Goal: Transaction & Acquisition: Book appointment/travel/reservation

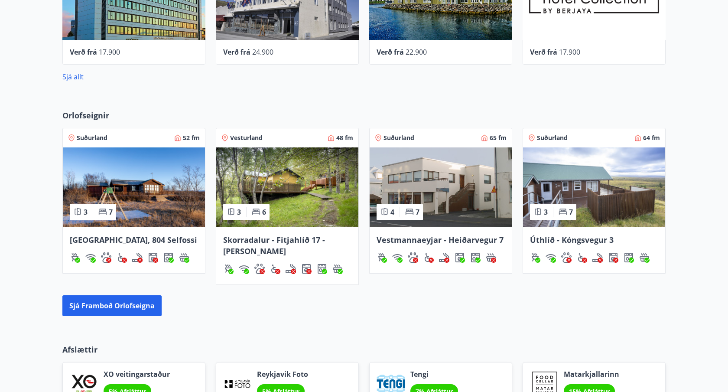
scroll to position [477, 0]
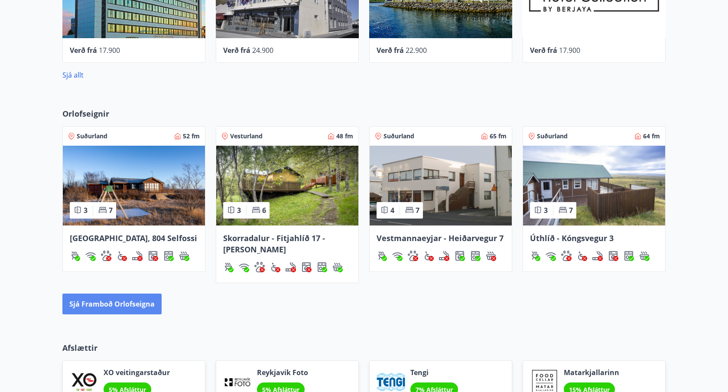
click at [141, 300] on button "Sjá framboð orlofseigna" at bounding box center [111, 303] width 99 height 21
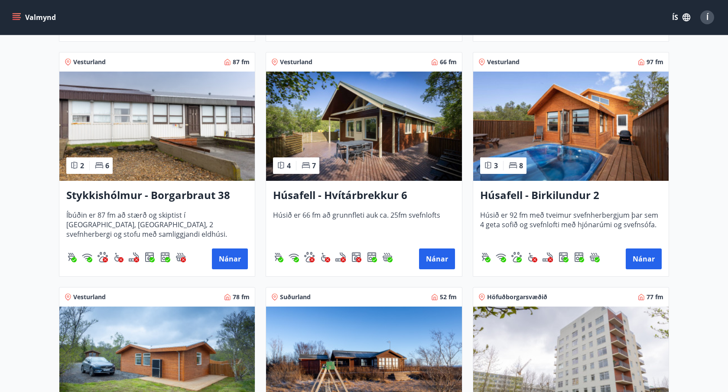
scroll to position [384, 0]
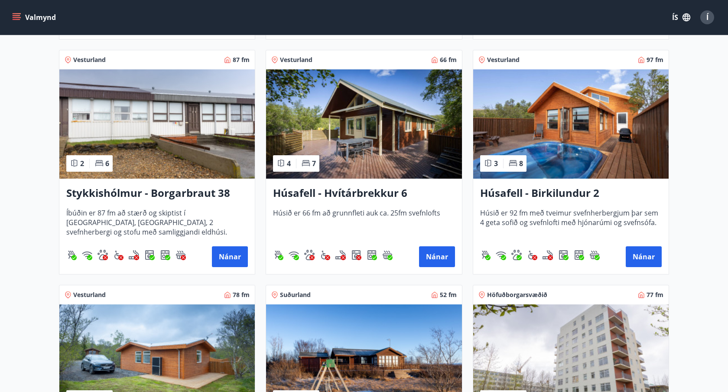
click at [573, 144] on img at bounding box center [571, 123] width 196 height 109
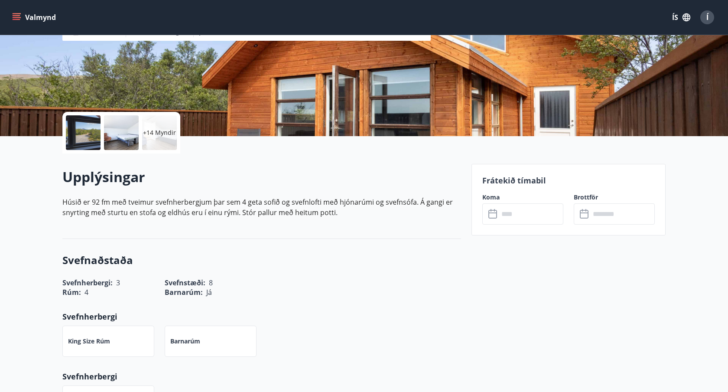
scroll to position [125, 0]
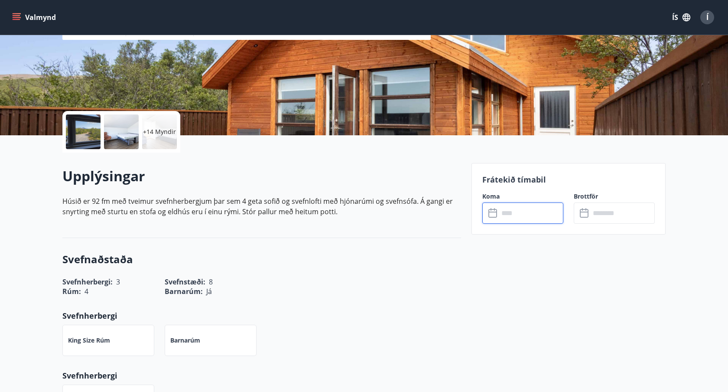
click at [515, 217] on input "text" at bounding box center [531, 212] width 65 height 21
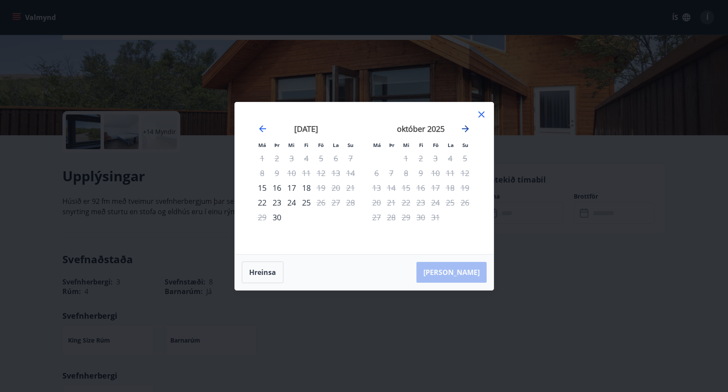
click at [466, 130] on icon "Move forward to switch to the next month." at bounding box center [465, 129] width 10 height 10
click at [482, 115] on icon at bounding box center [482, 114] width 6 height 6
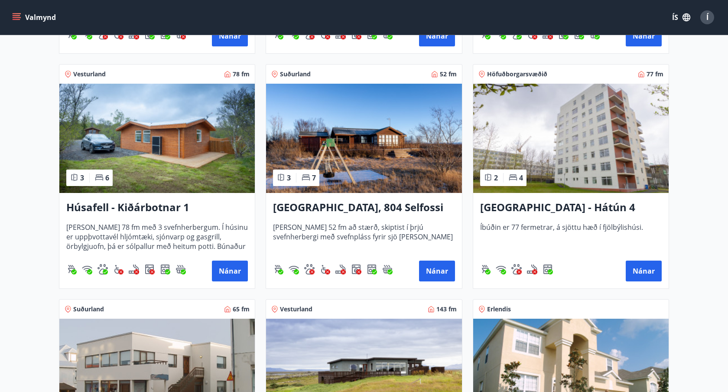
scroll to position [610, 0]
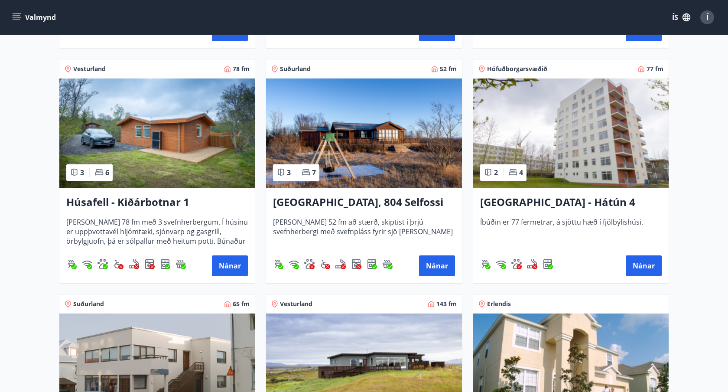
click at [205, 143] on img at bounding box center [157, 132] width 196 height 109
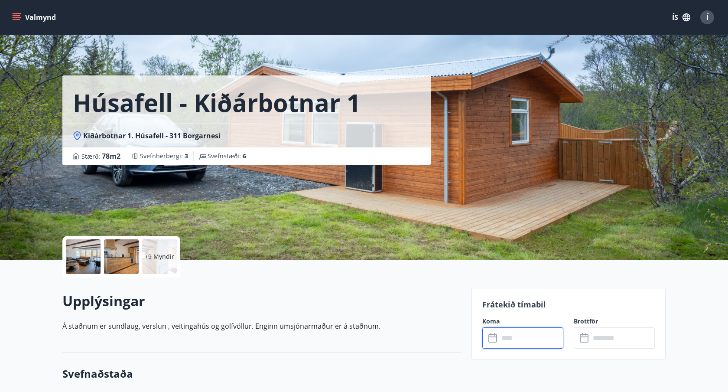
click at [501, 337] on input "text" at bounding box center [531, 337] width 65 height 21
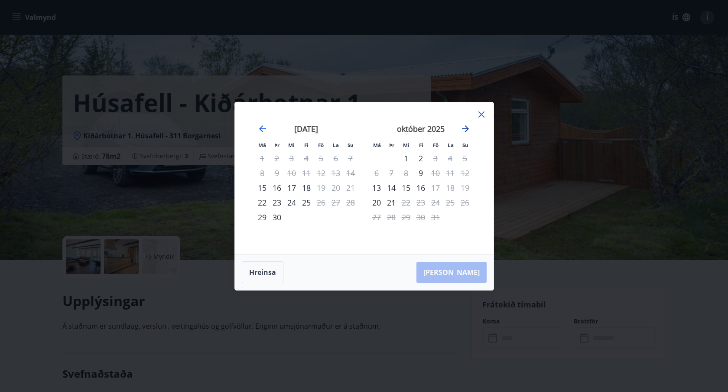
click at [465, 132] on icon "Move forward to switch to the next month." at bounding box center [465, 129] width 10 height 10
click at [465, 131] on icon "Move forward to switch to the next month." at bounding box center [465, 128] width 7 height 7
click at [479, 116] on icon at bounding box center [482, 114] width 6 height 6
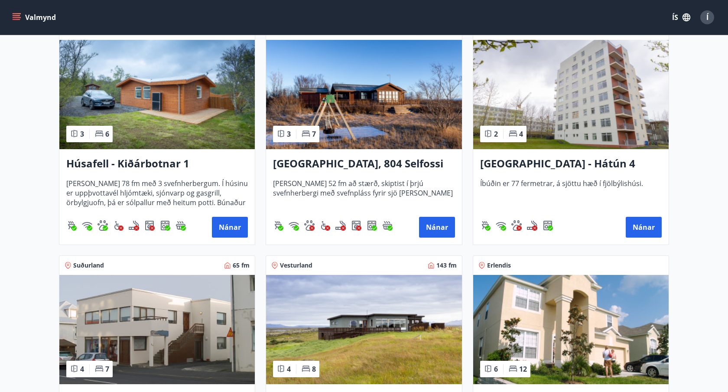
scroll to position [648, 0]
click at [352, 123] on img at bounding box center [364, 94] width 196 height 109
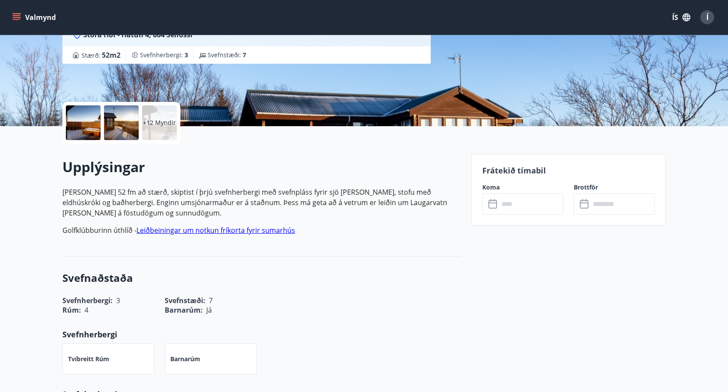
scroll to position [143, 0]
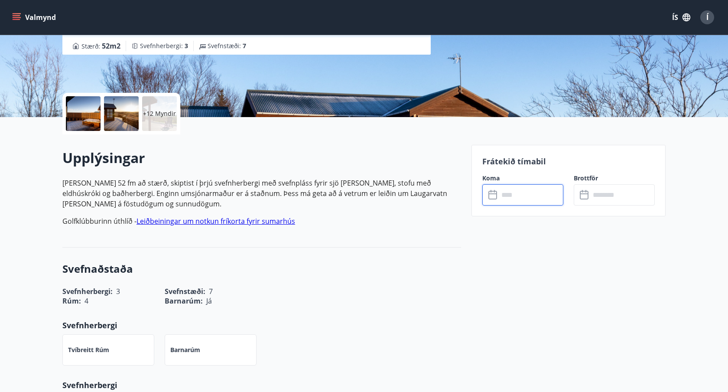
click at [505, 194] on input "text" at bounding box center [531, 194] width 65 height 21
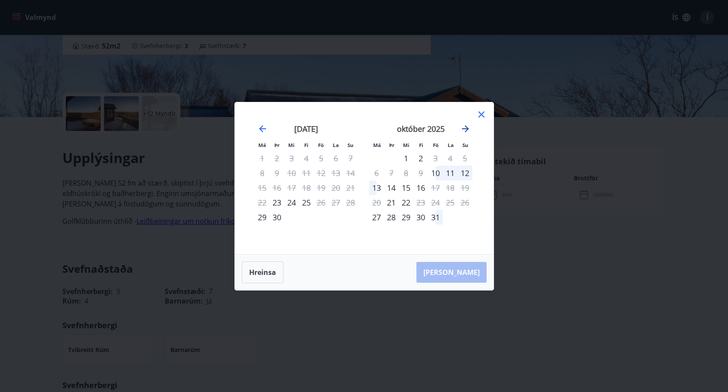
click at [464, 128] on icon "Move forward to switch to the next month." at bounding box center [465, 128] width 7 height 7
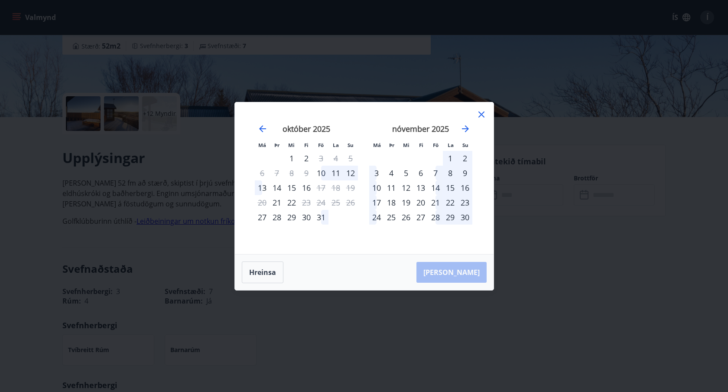
click at [438, 190] on div "14" at bounding box center [435, 187] width 15 height 15
click at [482, 113] on icon at bounding box center [482, 114] width 6 height 6
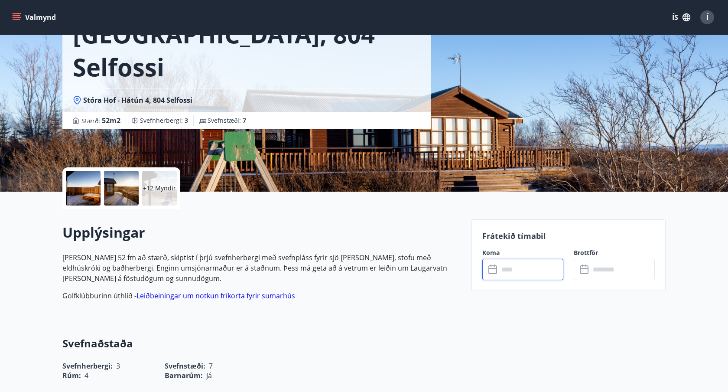
scroll to position [70, 0]
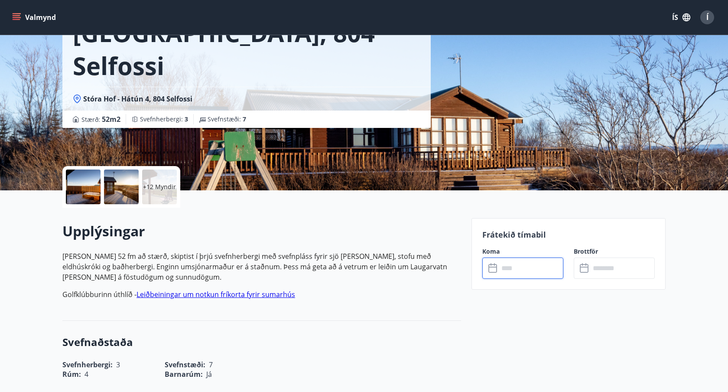
click at [90, 194] on div at bounding box center [83, 186] width 35 height 35
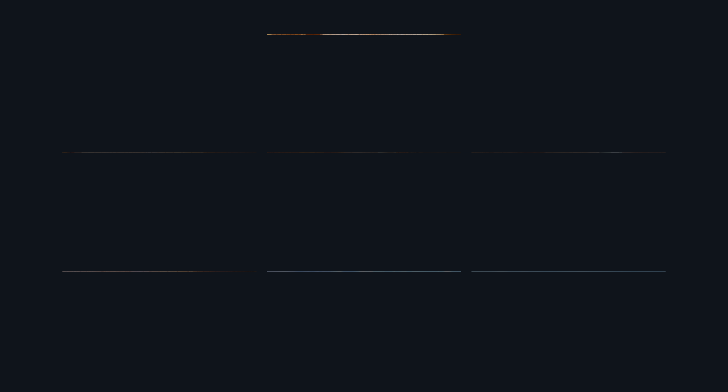
scroll to position [373, 0]
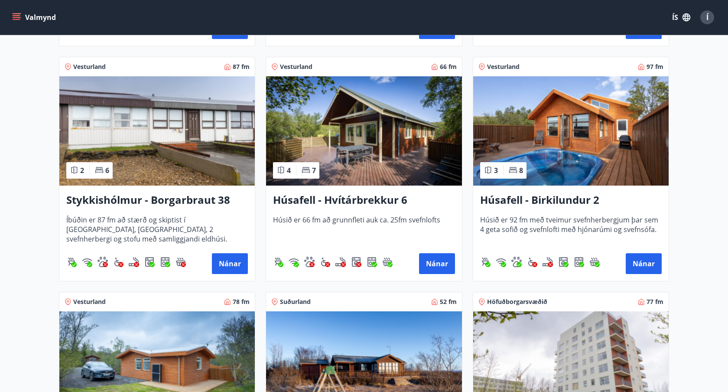
scroll to position [380, 0]
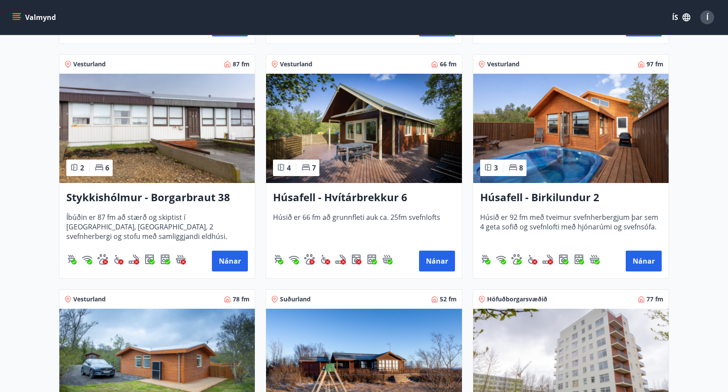
click at [369, 160] on img at bounding box center [364, 128] width 196 height 109
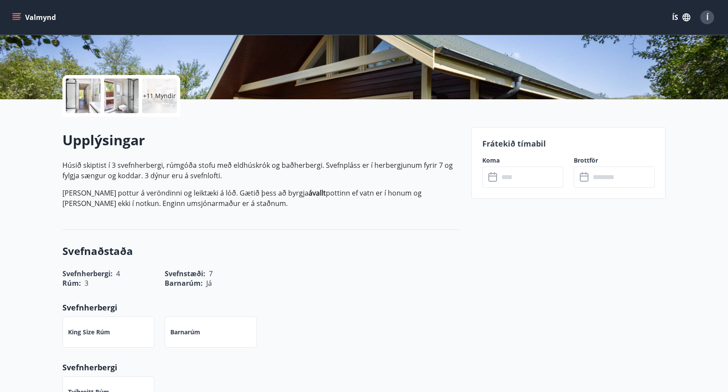
scroll to position [152, 0]
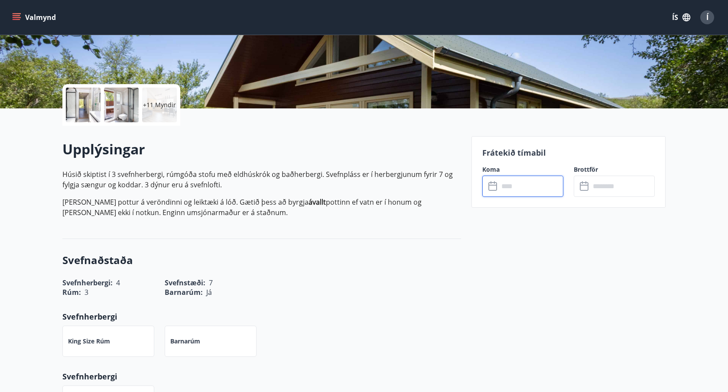
click at [512, 191] on input "text" at bounding box center [531, 186] width 65 height 21
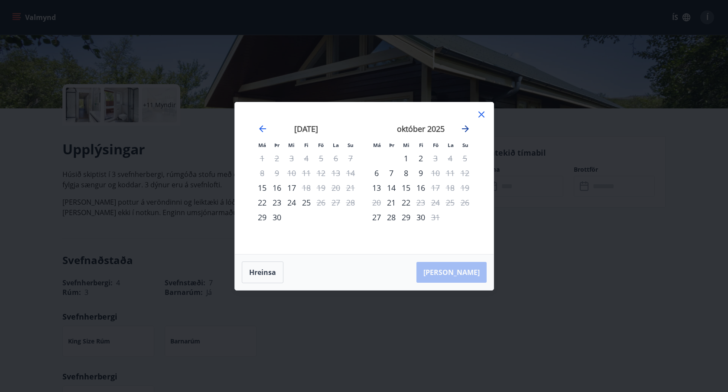
click at [463, 127] on icon "Move forward to switch to the next month." at bounding box center [465, 129] width 10 height 10
click at [434, 204] on div "21" at bounding box center [435, 202] width 15 height 15
click at [450, 203] on div "22" at bounding box center [450, 202] width 15 height 15
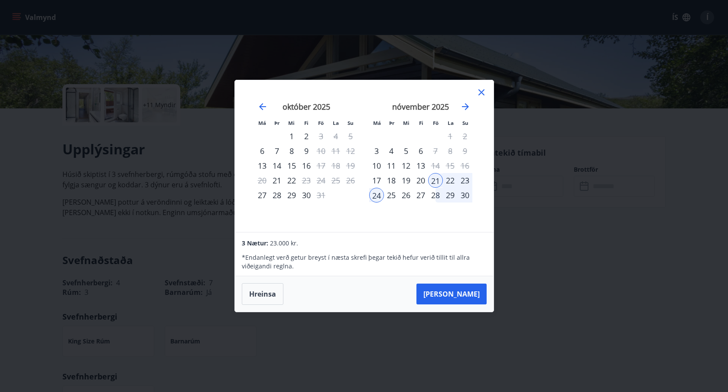
click at [465, 181] on div "23" at bounding box center [465, 180] width 15 height 15
click at [464, 181] on div "23" at bounding box center [465, 180] width 15 height 15
click at [377, 193] on div "24" at bounding box center [376, 195] width 15 height 15
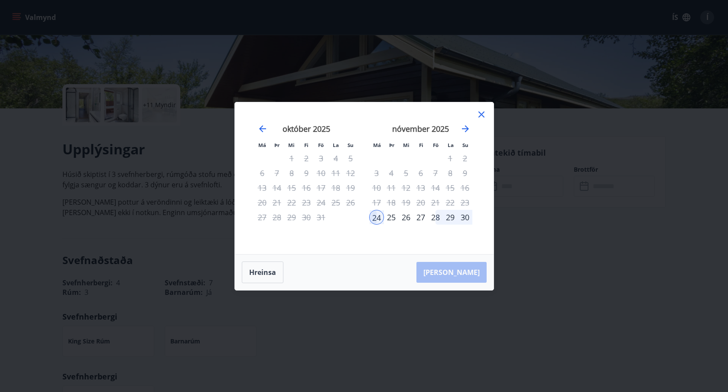
click at [435, 218] on div "28" at bounding box center [435, 217] width 15 height 15
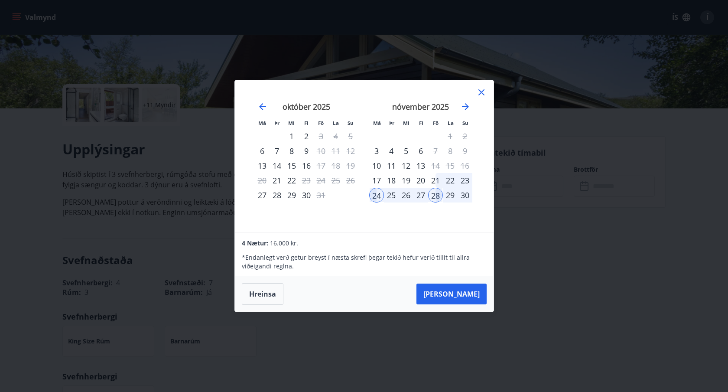
click at [435, 183] on div "21" at bounding box center [435, 180] width 15 height 15
click at [466, 181] on div "23" at bounding box center [465, 180] width 15 height 15
click at [467, 181] on div "23" at bounding box center [465, 180] width 15 height 15
click at [454, 180] on div "22" at bounding box center [450, 180] width 15 height 15
click at [466, 181] on div "23" at bounding box center [465, 180] width 15 height 15
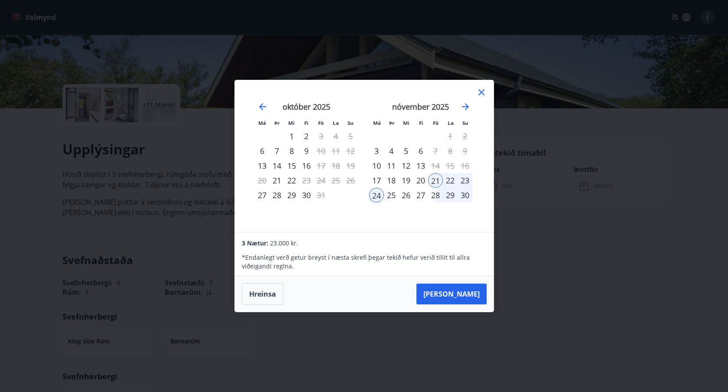
click at [456, 184] on div "22" at bounding box center [450, 180] width 15 height 15
click at [436, 198] on div "28" at bounding box center [435, 195] width 15 height 15
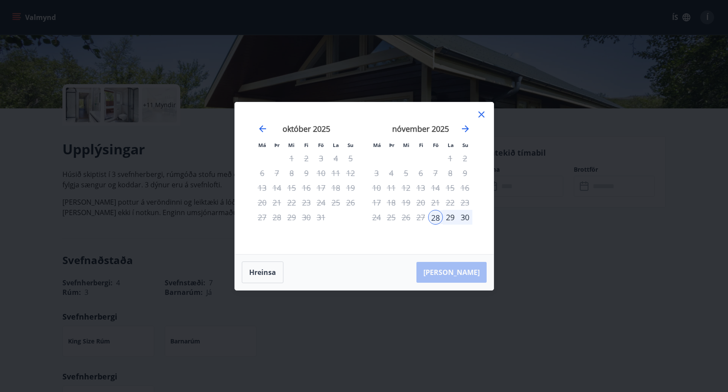
click at [466, 219] on div "30" at bounding box center [465, 217] width 15 height 15
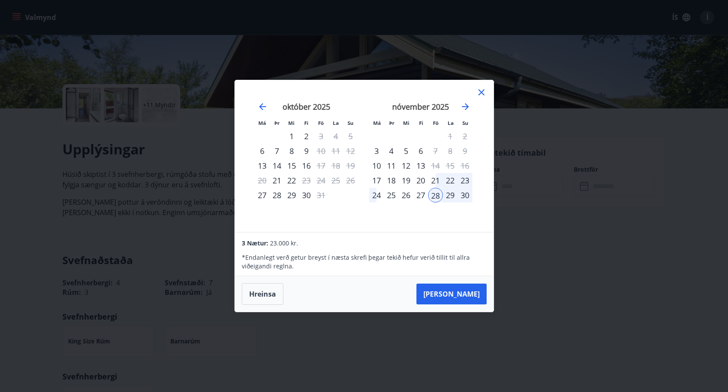
click at [435, 179] on div "21" at bounding box center [435, 180] width 15 height 15
click at [465, 180] on div "23" at bounding box center [465, 180] width 15 height 15
click at [257, 298] on button "Hreinsa" at bounding box center [263, 294] width 42 height 22
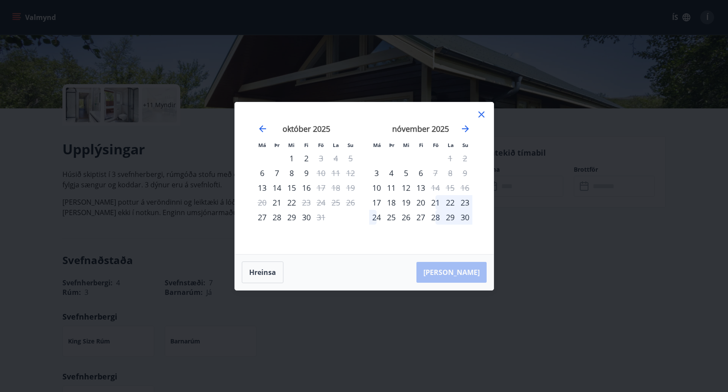
click at [479, 115] on icon at bounding box center [481, 114] width 10 height 10
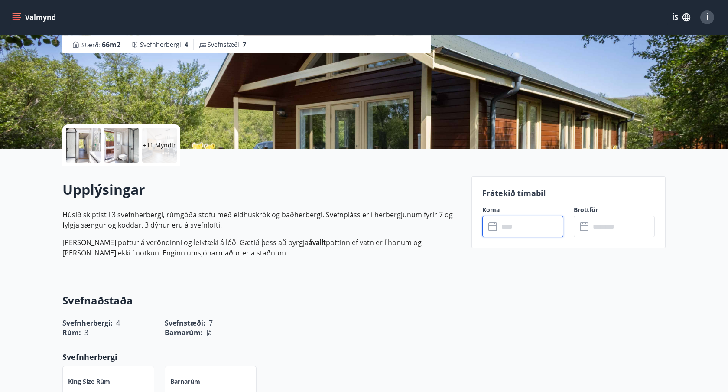
scroll to position [0, 0]
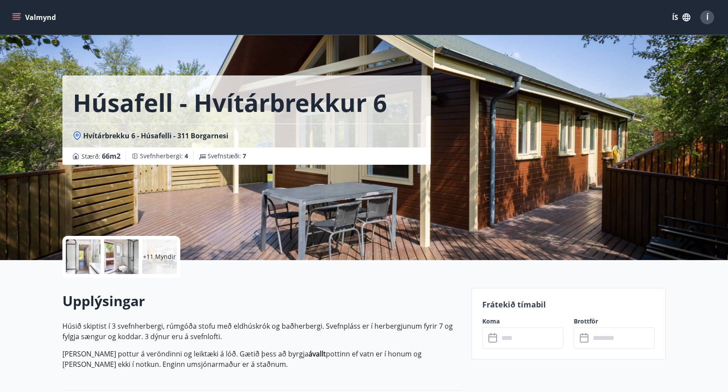
click at [12, 20] on icon "menu" at bounding box center [16, 17] width 9 height 9
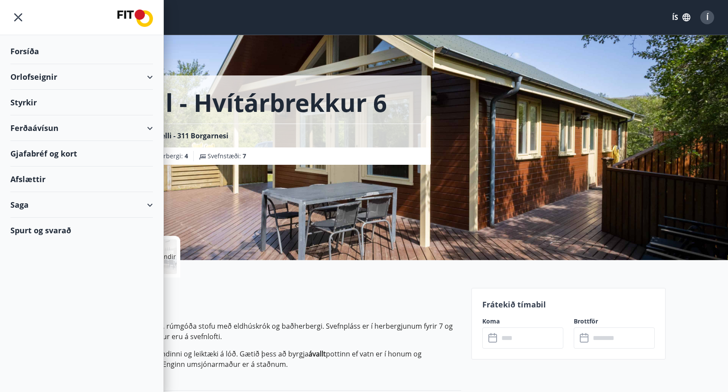
click at [147, 71] on div "Orlofseignir" at bounding box center [81, 77] width 143 height 26
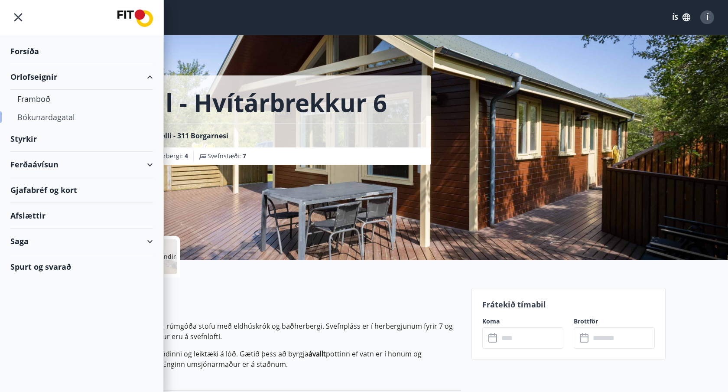
click at [48, 116] on div "Bókunardagatal" at bounding box center [81, 117] width 129 height 18
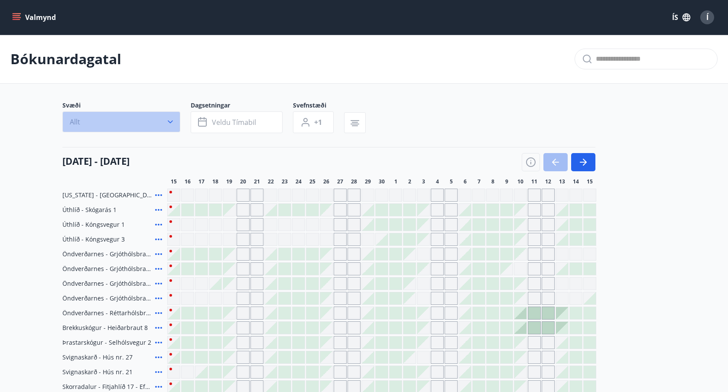
click at [177, 125] on button "Allt" at bounding box center [121, 121] width 118 height 21
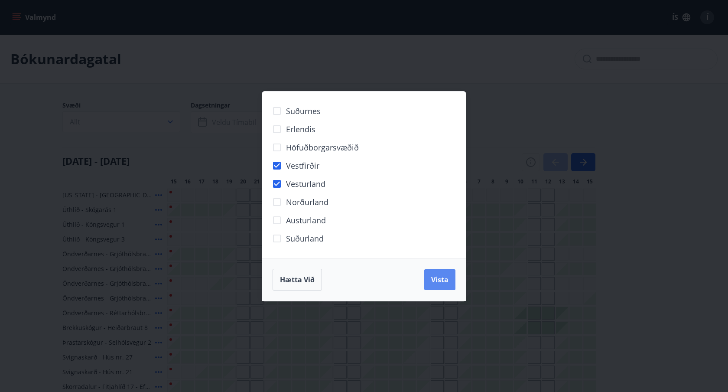
click at [435, 280] on span "Vista" at bounding box center [439, 280] width 17 height 10
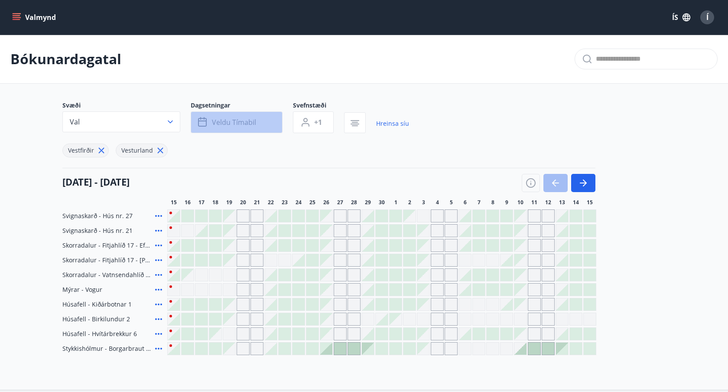
click at [257, 124] on button "Veldu tímabil" at bounding box center [237, 122] width 92 height 22
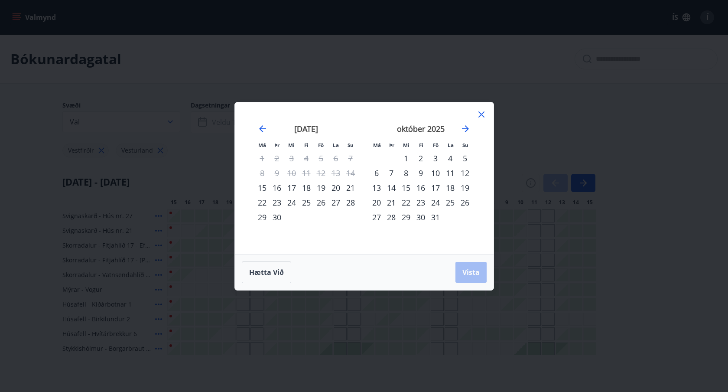
click at [320, 186] on div "19" at bounding box center [321, 187] width 15 height 15
click at [472, 277] on button "Vista" at bounding box center [471, 272] width 31 height 21
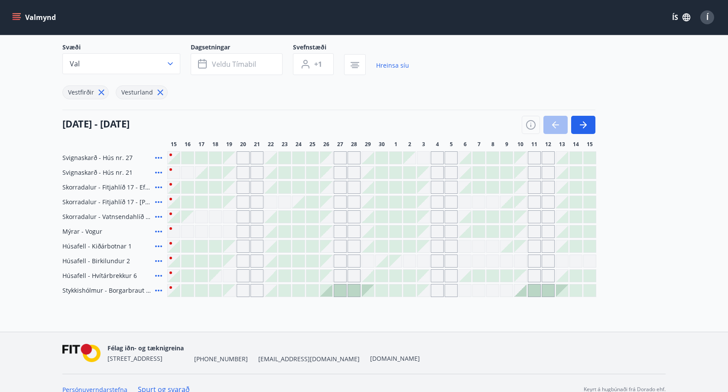
scroll to position [71, 0]
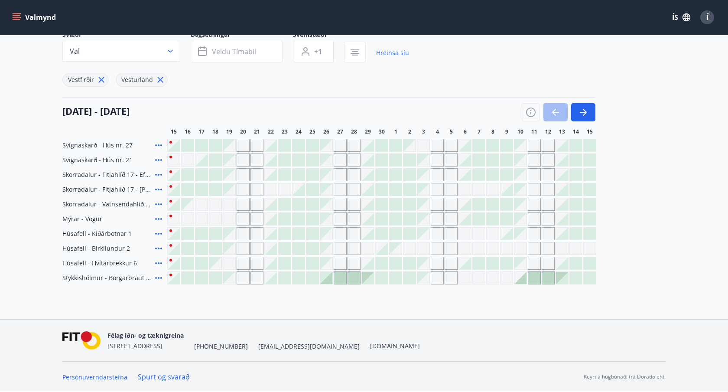
click at [242, 175] on div "Gráir dagar eru ekki bókanlegir" at bounding box center [243, 174] width 13 height 13
click at [230, 52] on span "Veldu tímabil" at bounding box center [234, 52] width 44 height 10
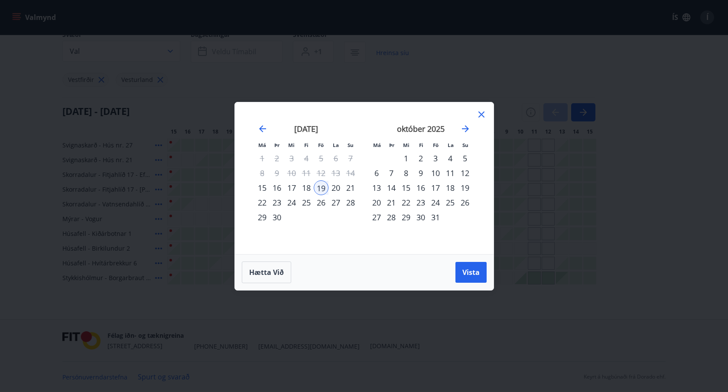
click at [347, 189] on div "21" at bounding box center [350, 187] width 15 height 15
click at [466, 271] on span "Vista" at bounding box center [471, 272] width 17 height 10
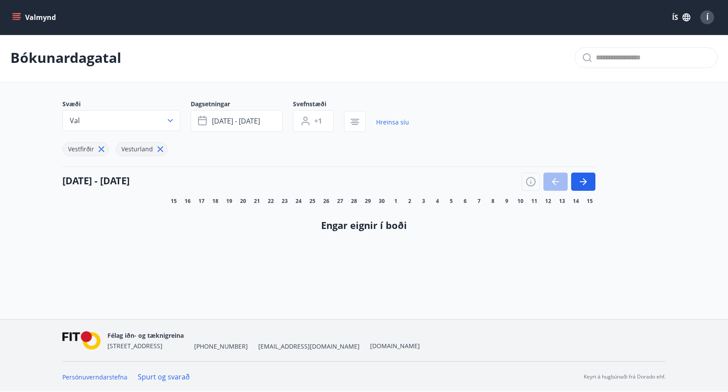
scroll to position [1, 0]
click at [256, 127] on button "[DATE] - [DATE]" at bounding box center [237, 121] width 92 height 22
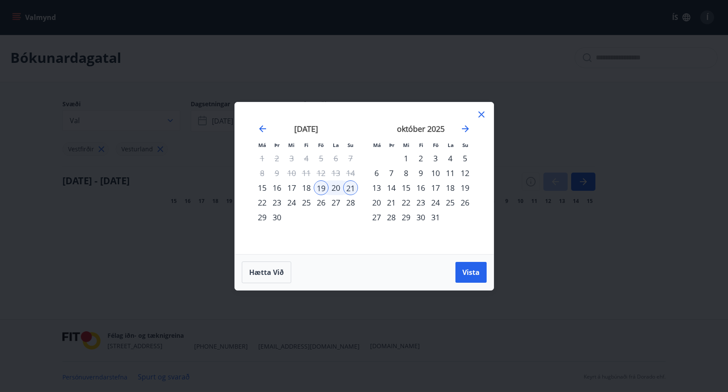
click at [325, 205] on div "26" at bounding box center [321, 202] width 15 height 15
click at [350, 207] on div "28" at bounding box center [350, 202] width 15 height 15
click at [459, 269] on button "Vista" at bounding box center [471, 272] width 31 height 21
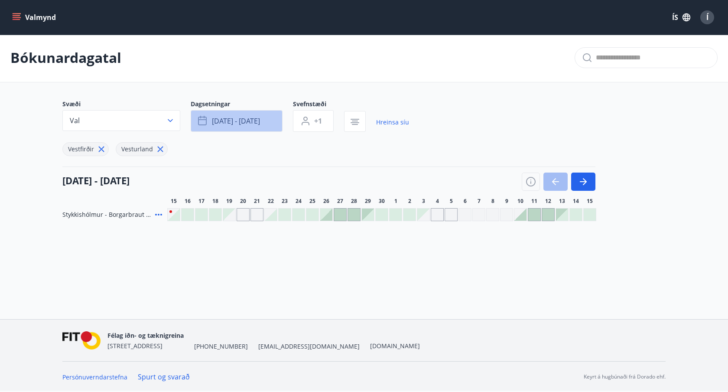
click at [272, 124] on button "[DATE] - [DATE]" at bounding box center [237, 121] width 92 height 22
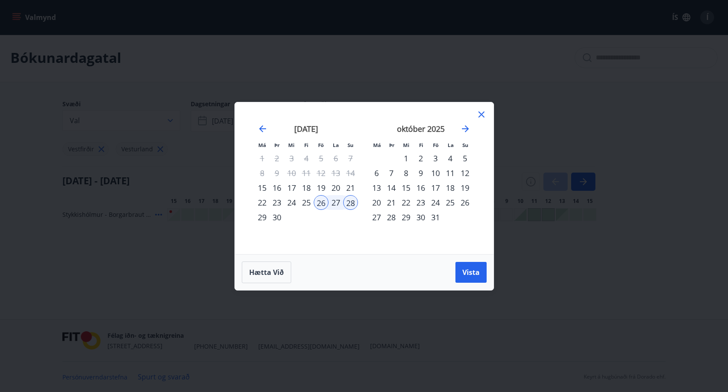
click at [436, 159] on div "3" at bounding box center [435, 158] width 15 height 15
click at [465, 159] on div "5" at bounding box center [465, 158] width 15 height 15
click at [469, 272] on span "Vista" at bounding box center [471, 272] width 17 height 10
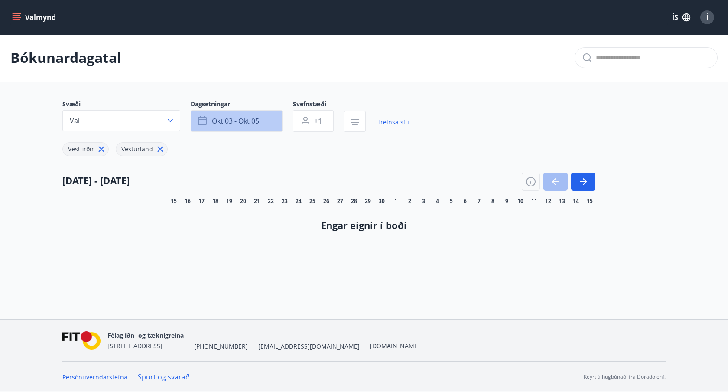
click at [269, 126] on button "okt 03 - okt 05" at bounding box center [237, 121] width 92 height 22
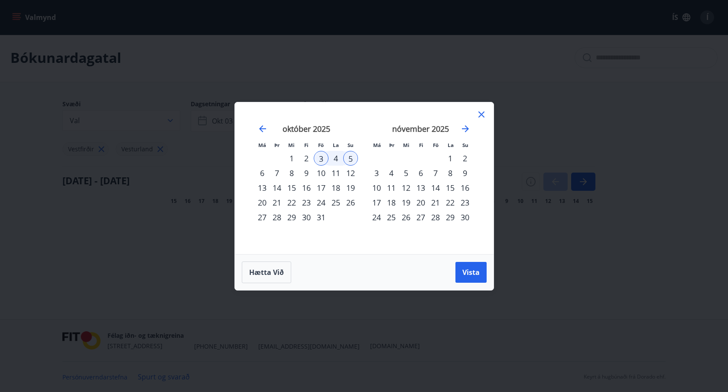
click at [323, 173] on div "10" at bounding box center [321, 173] width 15 height 15
click at [349, 177] on div "12" at bounding box center [350, 173] width 15 height 15
click at [479, 283] on div "Hætta við Vista" at bounding box center [364, 272] width 259 height 36
click at [474, 279] on button "Vista" at bounding box center [471, 272] width 31 height 21
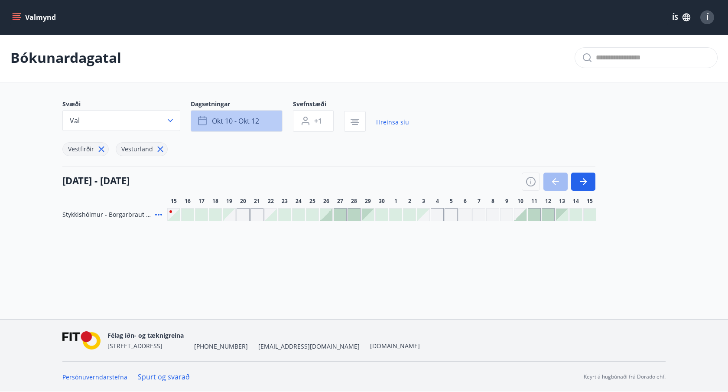
click at [271, 119] on button "okt 10 - okt 12" at bounding box center [237, 121] width 92 height 22
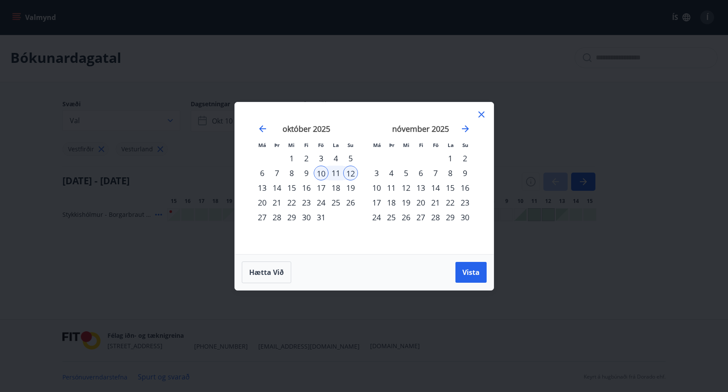
click at [320, 187] on div "17" at bounding box center [321, 187] width 15 height 15
click at [346, 191] on div "19" at bounding box center [350, 187] width 15 height 15
click at [467, 277] on button "Vista" at bounding box center [471, 272] width 31 height 21
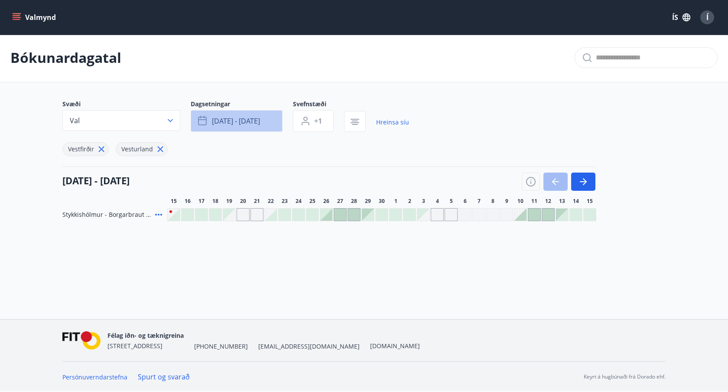
click at [270, 126] on button "[DATE] - [DATE]" at bounding box center [237, 121] width 92 height 22
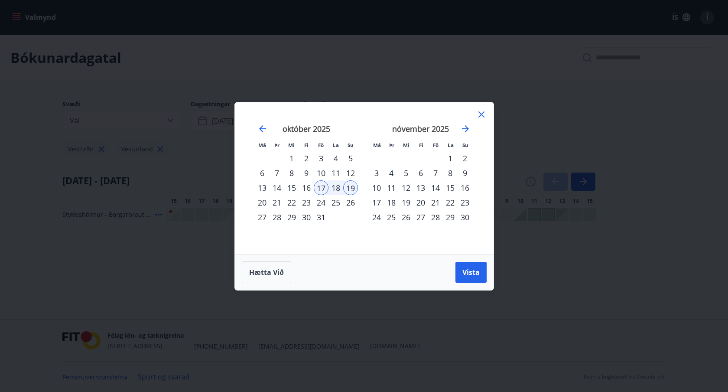
click at [323, 205] on div "24" at bounding box center [321, 202] width 15 height 15
click at [347, 206] on div "26" at bounding box center [350, 202] width 15 height 15
click at [464, 270] on span "Vista" at bounding box center [471, 272] width 17 height 10
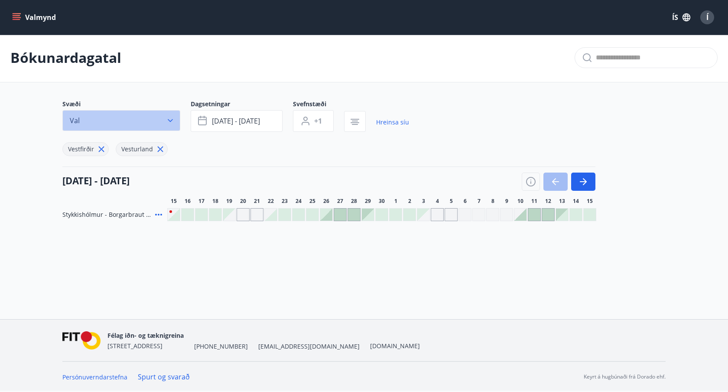
click at [97, 122] on button "Val" at bounding box center [121, 120] width 118 height 21
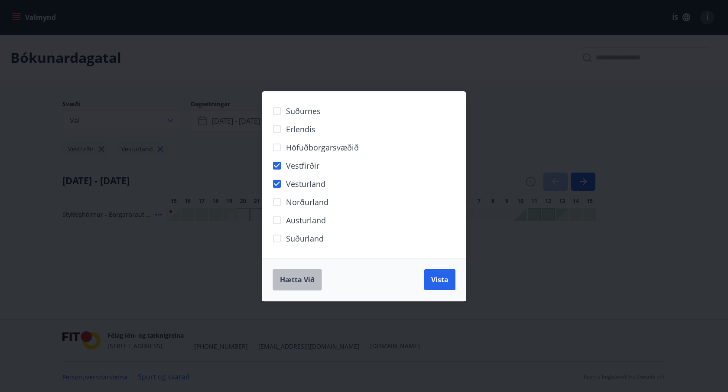
click at [313, 277] on span "Hætta við" at bounding box center [297, 280] width 35 height 10
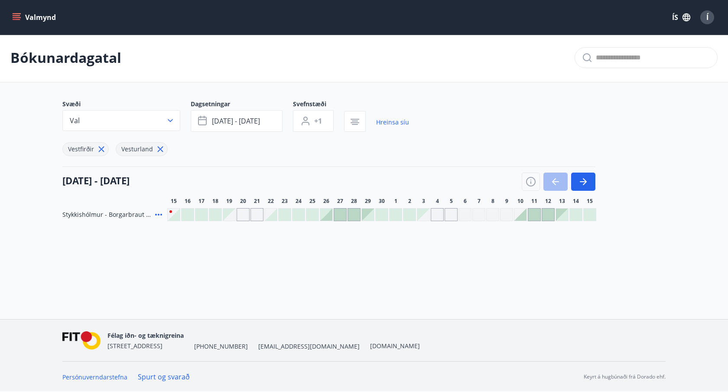
click at [33, 17] on button "Valmynd" at bounding box center [34, 18] width 49 height 16
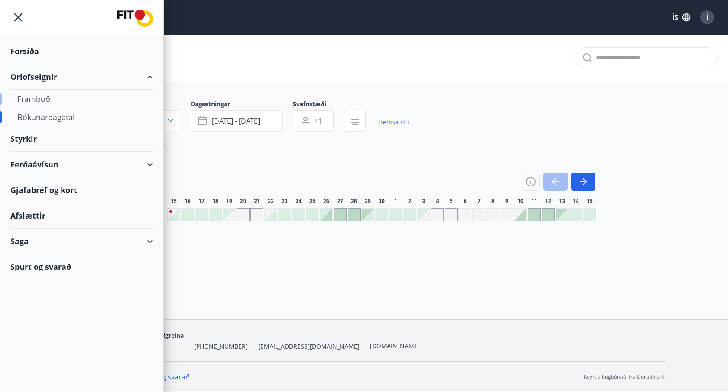
click at [37, 102] on div "Framboð" at bounding box center [81, 99] width 129 height 18
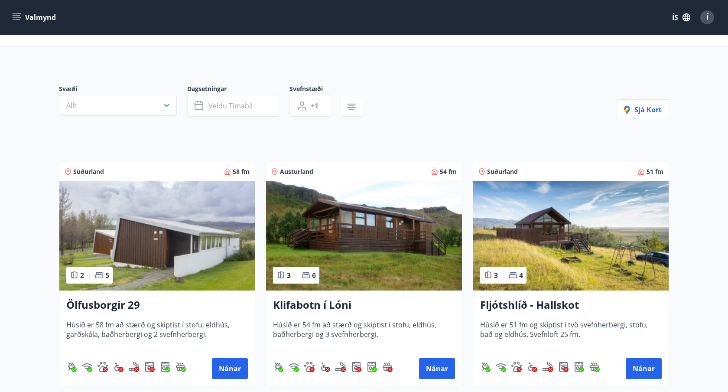
scroll to position [36, 0]
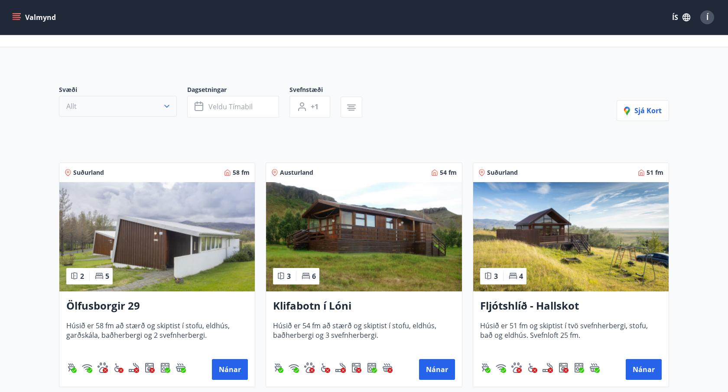
click at [146, 104] on button "Allt" at bounding box center [118, 106] width 118 height 21
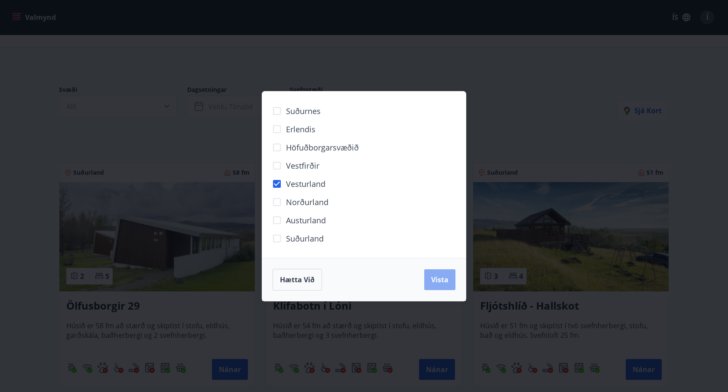
click at [439, 285] on button "Vista" at bounding box center [439, 279] width 31 height 21
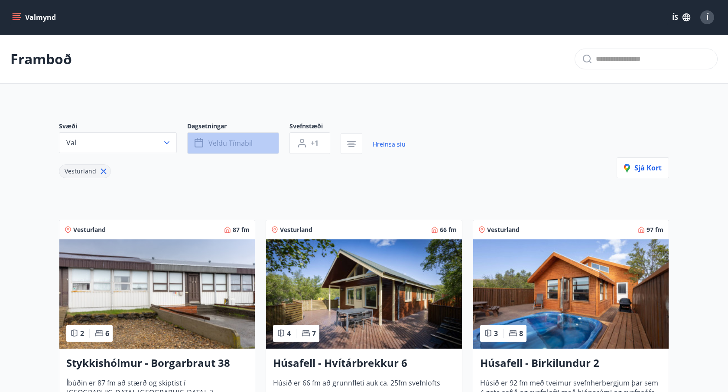
click at [242, 141] on span "Veldu tímabil" at bounding box center [231, 143] width 44 height 10
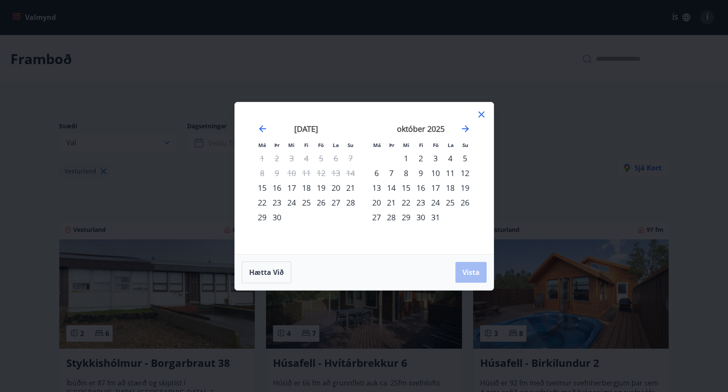
click at [318, 188] on div "19" at bounding box center [321, 187] width 15 height 15
click at [350, 204] on div "28" at bounding box center [350, 202] width 15 height 15
click at [461, 274] on button "Vista" at bounding box center [471, 272] width 31 height 21
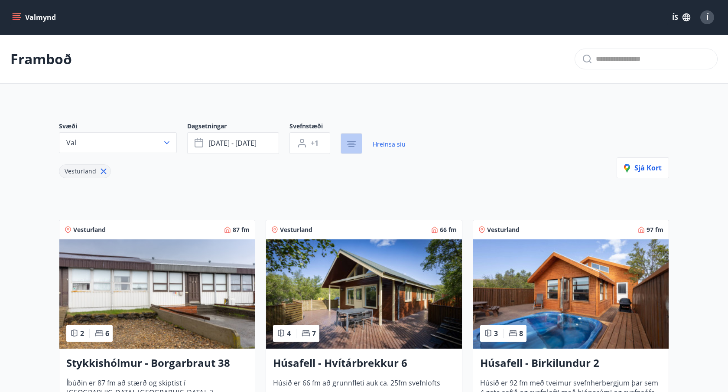
click at [352, 148] on icon "button" at bounding box center [351, 144] width 10 height 10
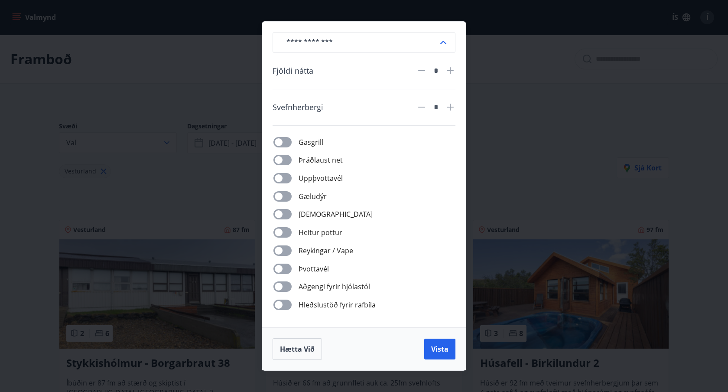
click at [517, 72] on div "​ Fjöldi nátta * Svefnherbergi * Gasgrill Þráðlaust net Uppþvottavél Gæludýr Þu…" at bounding box center [364, 196] width 728 height 392
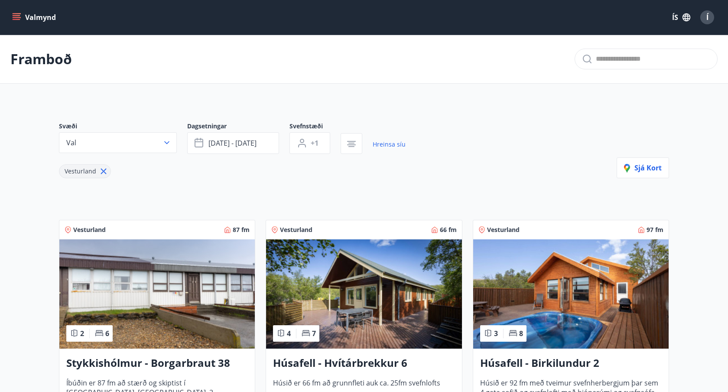
click at [51, 16] on button "Valmynd" at bounding box center [34, 18] width 49 height 16
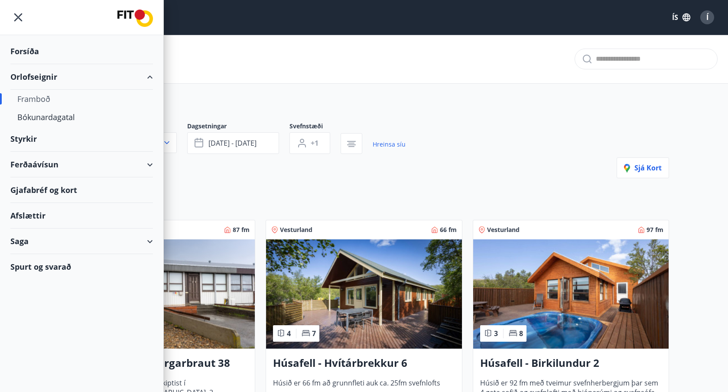
click at [40, 101] on div "Framboð" at bounding box center [81, 99] width 129 height 18
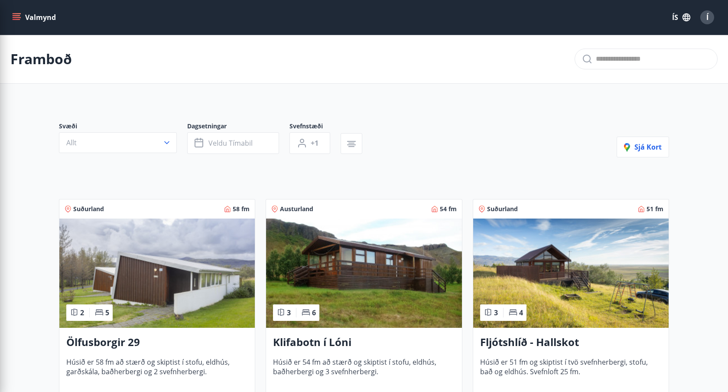
click at [454, 153] on div "Svæði Allt Dagsetningar Veldu tímabil Svefnstæði +1 Sjá kort" at bounding box center [364, 140] width 610 height 36
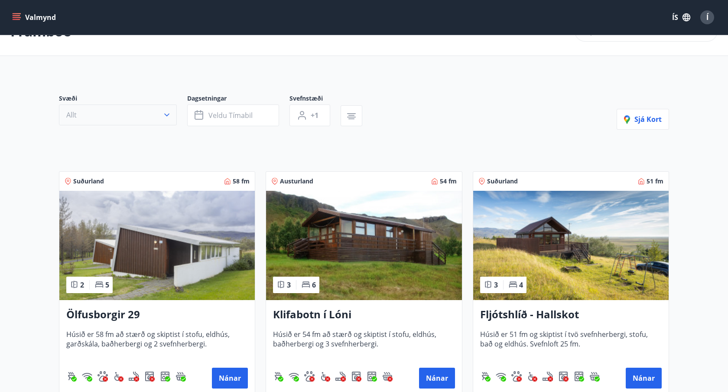
click at [130, 114] on button "Allt" at bounding box center [118, 114] width 118 height 21
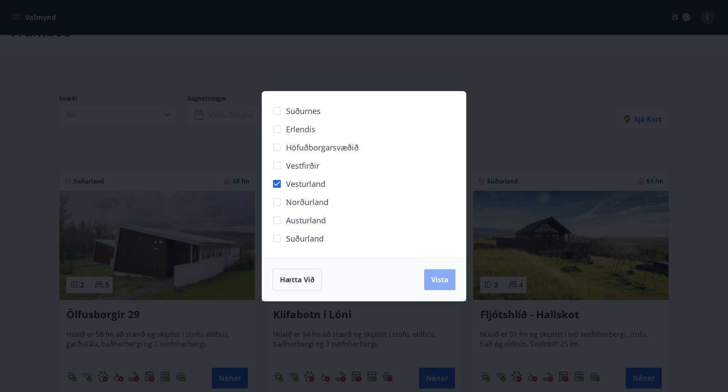
click at [446, 282] on span "Vista" at bounding box center [439, 280] width 17 height 10
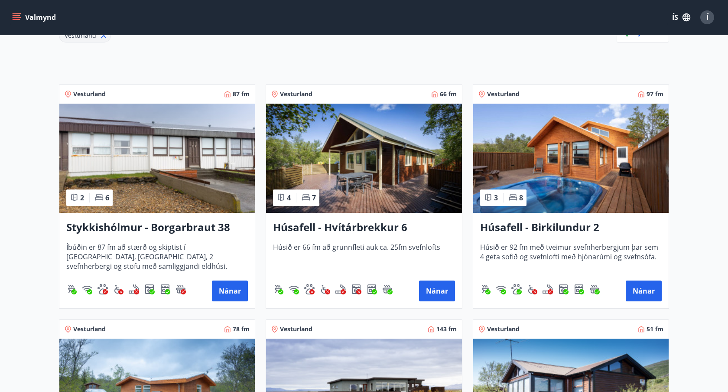
scroll to position [138, 0]
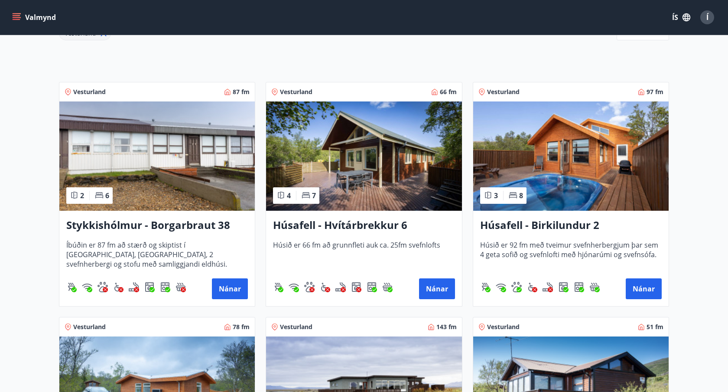
click at [609, 182] on img at bounding box center [571, 155] width 196 height 109
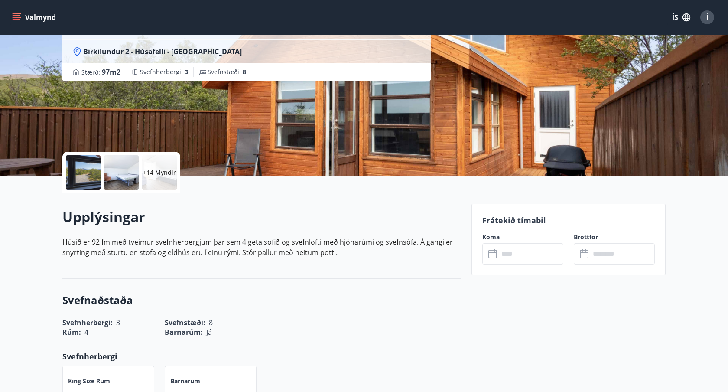
scroll to position [85, 0]
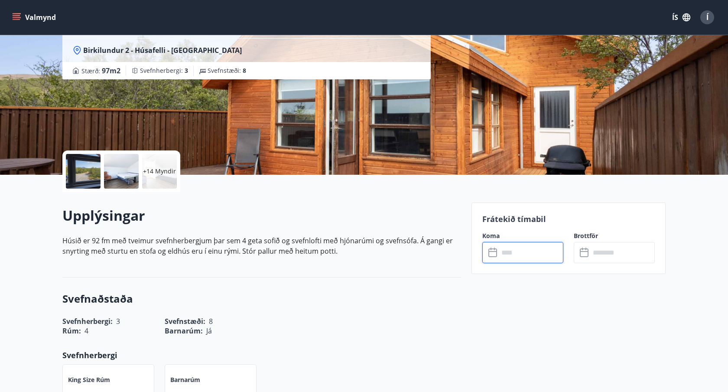
click at [520, 257] on input "text" at bounding box center [531, 252] width 65 height 21
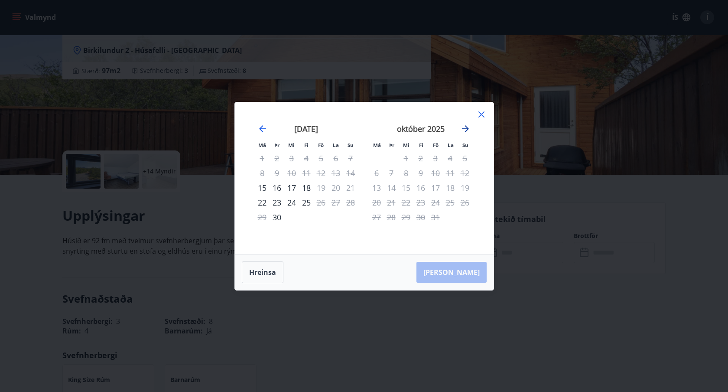
click at [469, 132] on icon "Move forward to switch to the next month." at bounding box center [465, 129] width 10 height 10
click at [468, 131] on icon "Move forward to switch to the next month." at bounding box center [465, 129] width 10 height 10
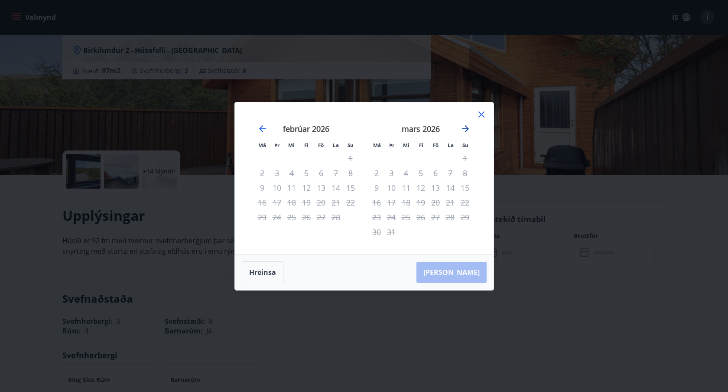
click at [468, 131] on icon "Move forward to switch to the next month." at bounding box center [465, 129] width 10 height 10
click at [478, 118] on icon at bounding box center [481, 114] width 10 height 10
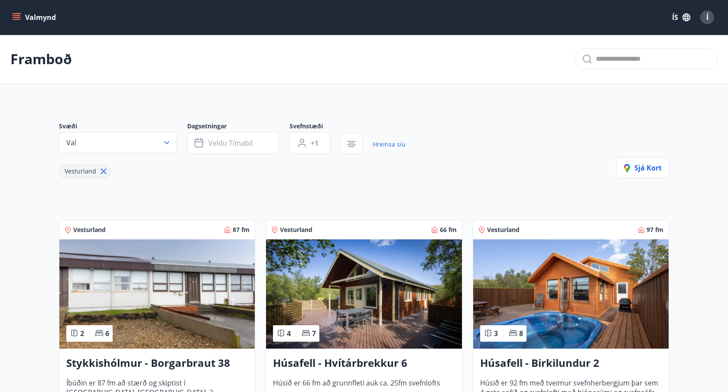
click at [428, 306] on img at bounding box center [364, 293] width 196 height 109
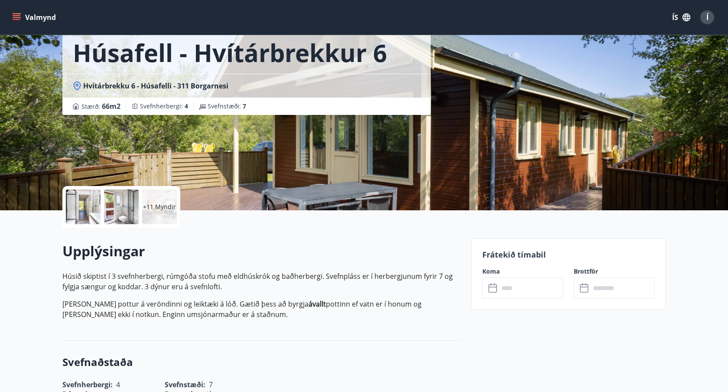
scroll to position [66, 0]
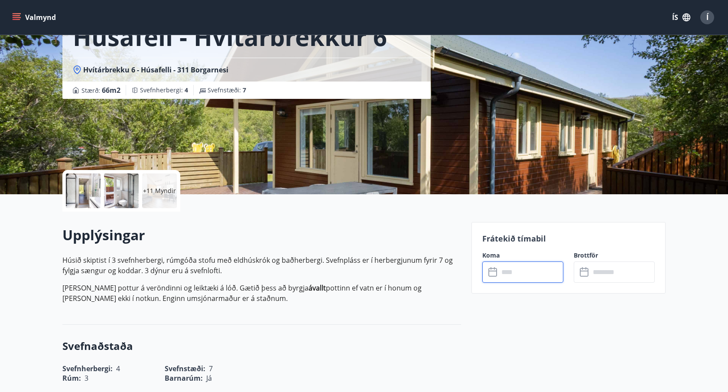
click at [516, 268] on input "text" at bounding box center [531, 271] width 65 height 21
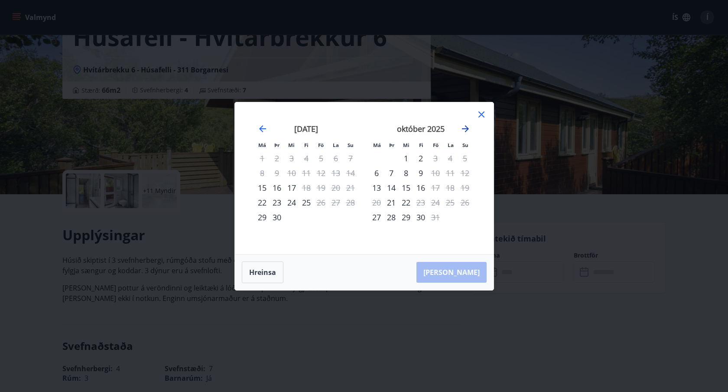
click at [467, 133] on icon "Move forward to switch to the next month." at bounding box center [465, 129] width 10 height 10
click at [477, 114] on icon at bounding box center [481, 114] width 10 height 10
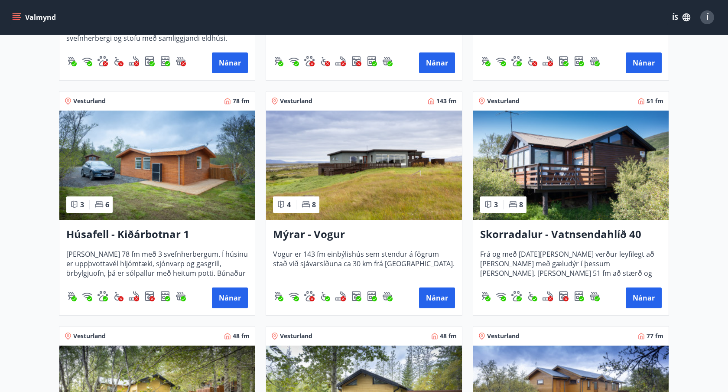
scroll to position [364, 0]
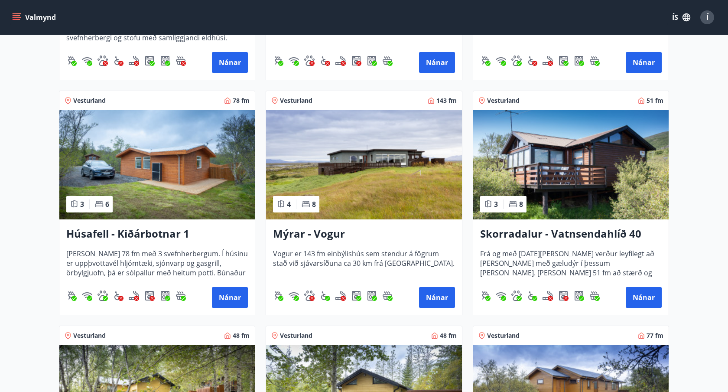
click at [567, 176] on img at bounding box center [571, 164] width 196 height 109
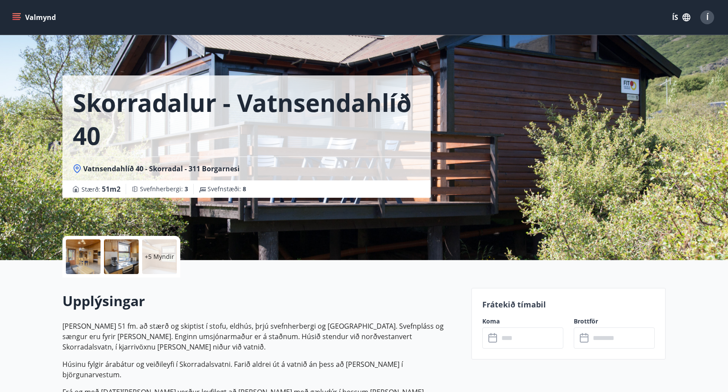
click at [500, 337] on input "text" at bounding box center [531, 337] width 65 height 21
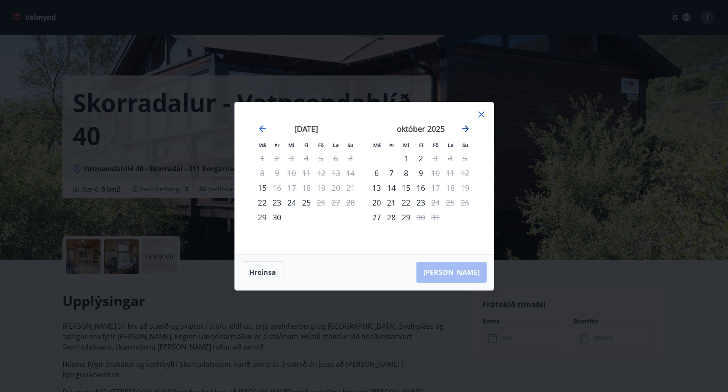
click at [466, 126] on icon "Move forward to switch to the next month." at bounding box center [465, 129] width 10 height 10
click at [480, 117] on icon at bounding box center [481, 114] width 10 height 10
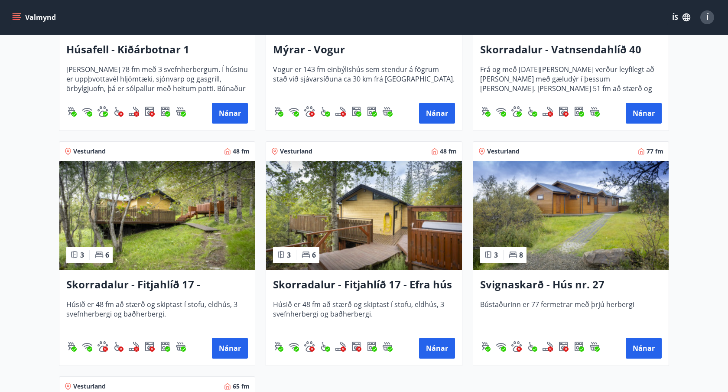
scroll to position [559, 0]
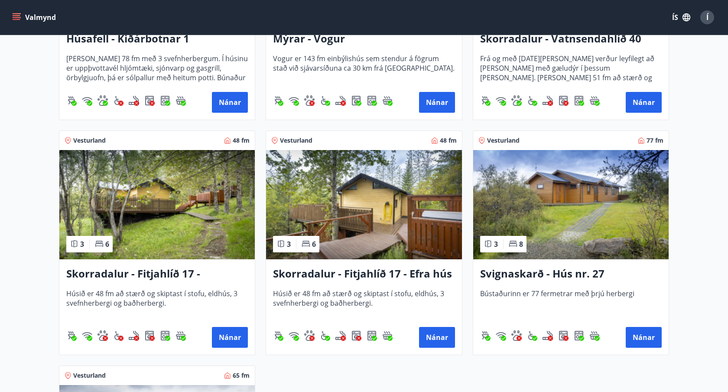
click at [176, 277] on h3 "Skorradalur - Fitjahlíð 17 - [PERSON_NAME]" at bounding box center [157, 274] width 182 height 16
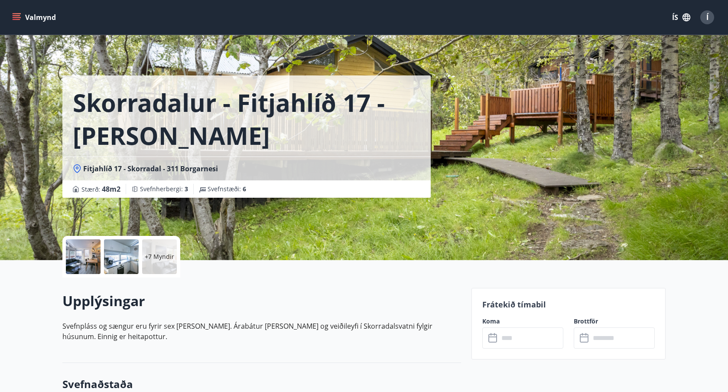
click at [530, 339] on input "text" at bounding box center [531, 337] width 65 height 21
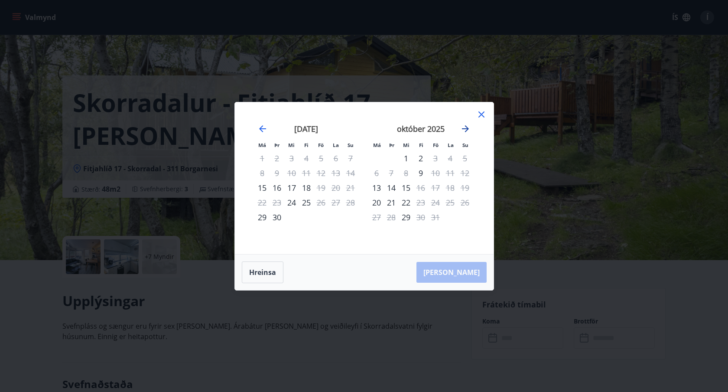
click at [468, 128] on icon "Move forward to switch to the next month." at bounding box center [465, 128] width 7 height 7
click at [433, 202] on div "21" at bounding box center [435, 202] width 15 height 15
click at [466, 202] on div "23" at bounding box center [465, 202] width 15 height 15
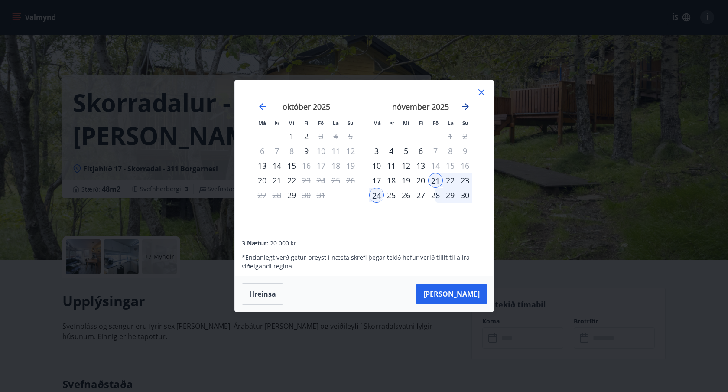
click at [470, 103] on icon "Move forward to switch to the next month." at bounding box center [465, 106] width 10 height 10
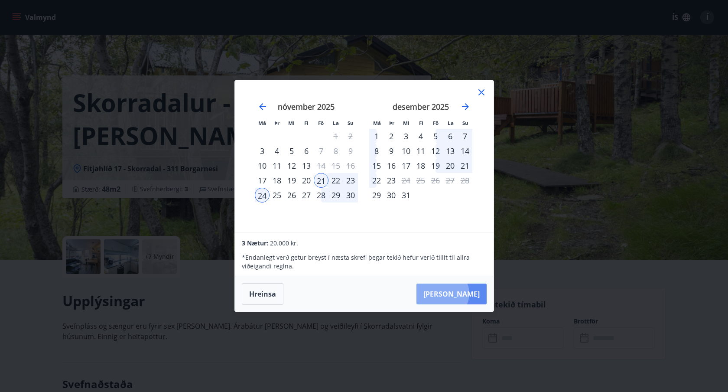
click at [469, 293] on button "[PERSON_NAME]" at bounding box center [452, 293] width 70 height 21
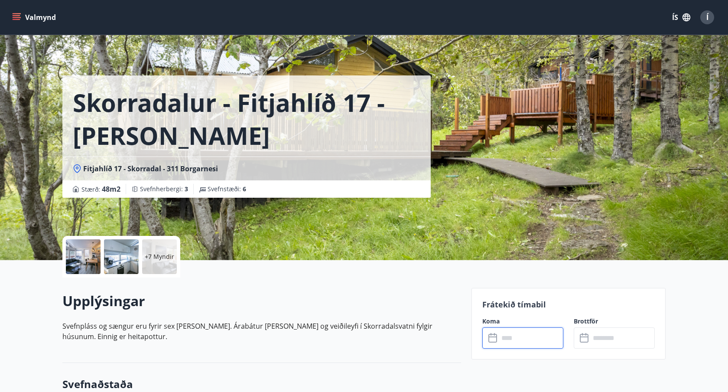
type input "******"
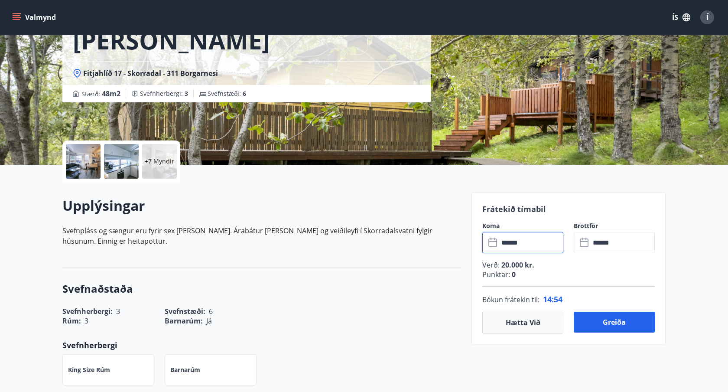
scroll to position [82, 0]
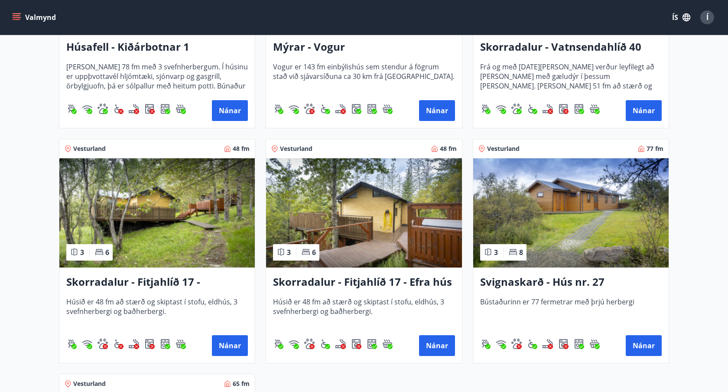
scroll to position [551, 0]
click at [397, 283] on h3 "Skorradalur - Fitjahlíð 17 - Efra hús" at bounding box center [364, 282] width 182 height 16
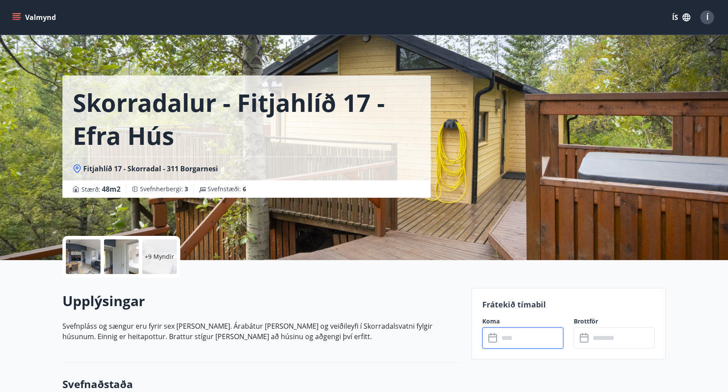
click at [500, 336] on input "text" at bounding box center [531, 337] width 65 height 21
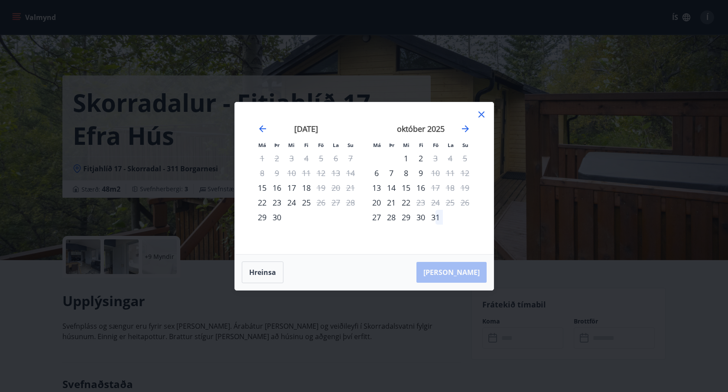
click at [437, 220] on div "31" at bounding box center [435, 217] width 15 height 15
click at [464, 130] on icon "Move forward to switch to the next month." at bounding box center [465, 129] width 10 height 10
click at [465, 155] on div "2" at bounding box center [465, 158] width 15 height 15
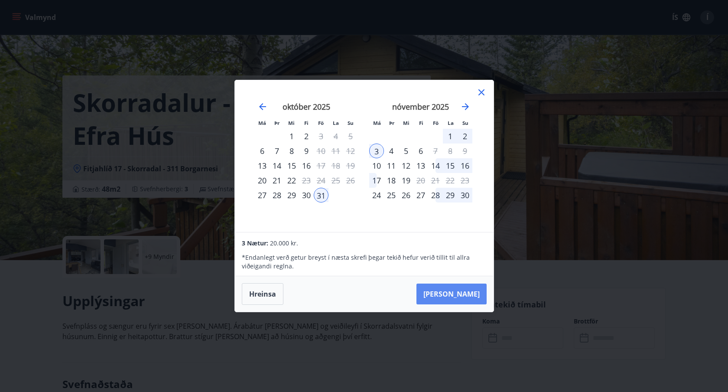
click at [485, 297] on button "[PERSON_NAME]" at bounding box center [452, 293] width 70 height 21
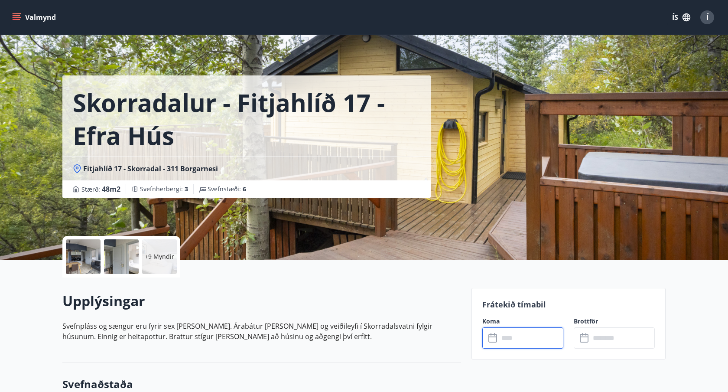
type input "******"
click at [115, 264] on div at bounding box center [121, 256] width 35 height 35
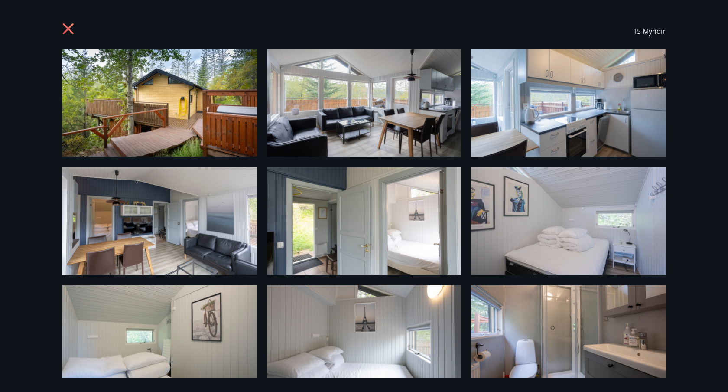
click at [68, 34] on icon at bounding box center [69, 30] width 14 height 14
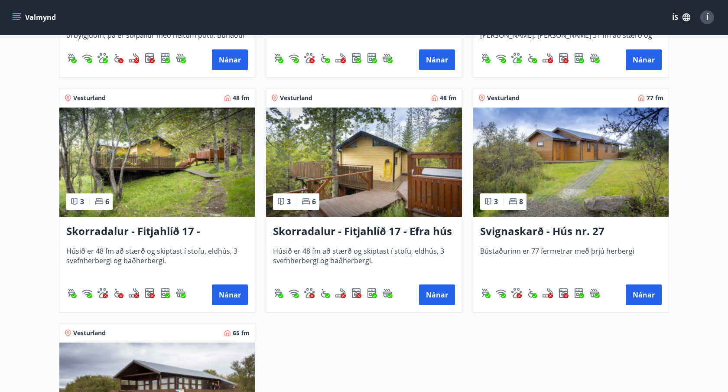
scroll to position [603, 0]
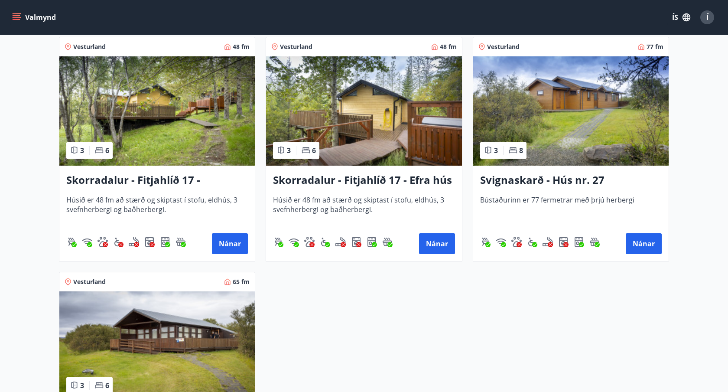
click at [159, 175] on h3 "Skorradalur - Fitjahlíð 17 - [PERSON_NAME]" at bounding box center [157, 181] width 182 height 16
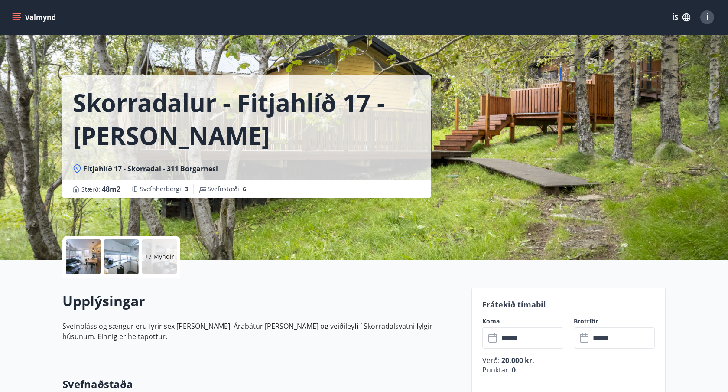
click at [101, 260] on div "+7 Myndir" at bounding box center [121, 257] width 118 height 42
click at [118, 257] on div at bounding box center [121, 256] width 35 height 35
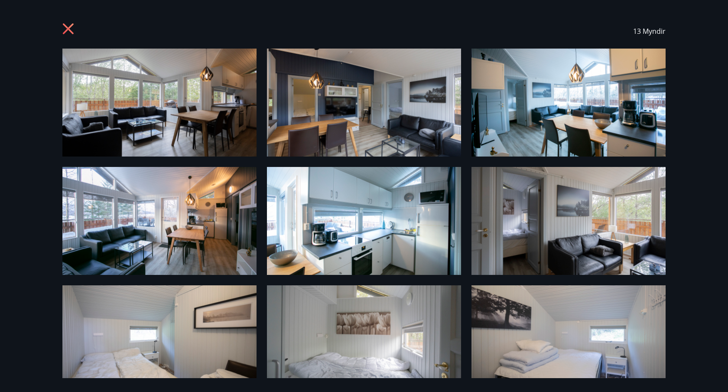
click at [73, 37] on div at bounding box center [69, 31] width 14 height 16
click at [65, 31] on icon at bounding box center [68, 28] width 11 height 11
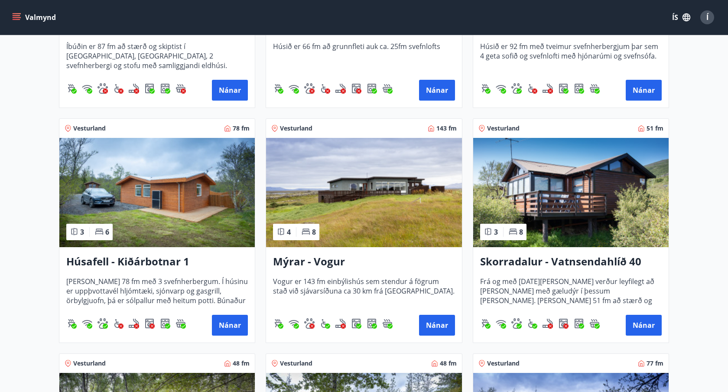
click at [551, 182] on img at bounding box center [571, 192] width 196 height 109
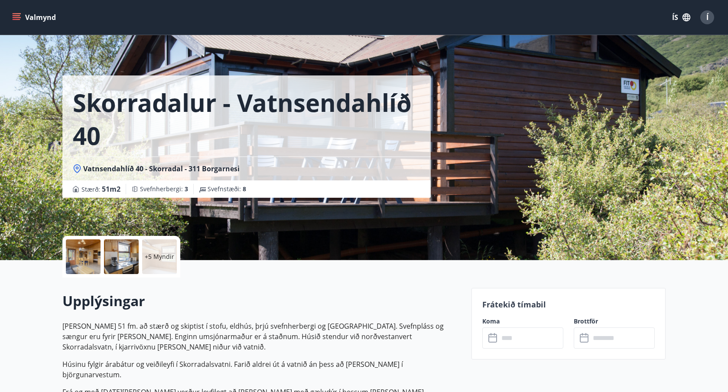
click at [70, 250] on div at bounding box center [83, 256] width 35 height 35
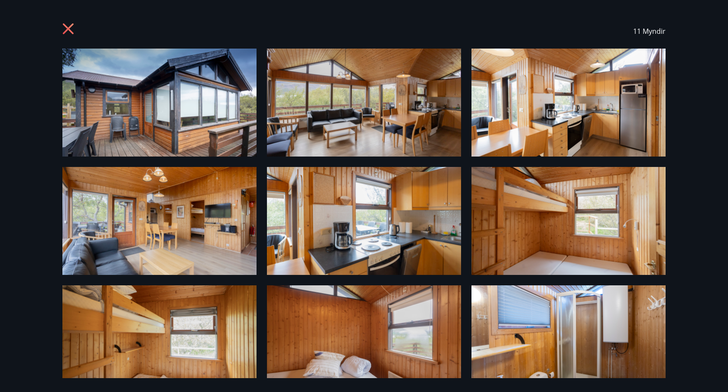
scroll to position [137, 0]
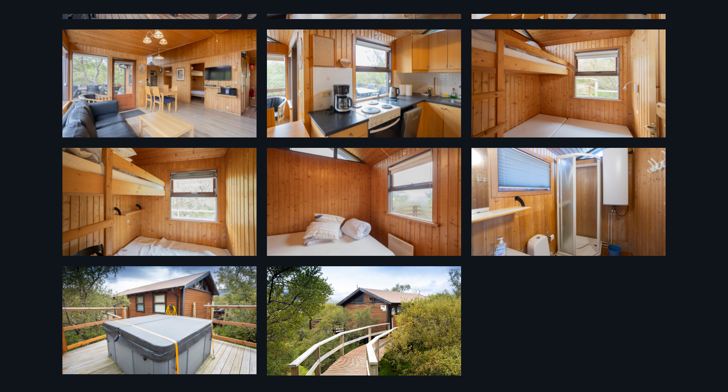
click at [683, 247] on div "11 Myndir" at bounding box center [364, 196] width 728 height 392
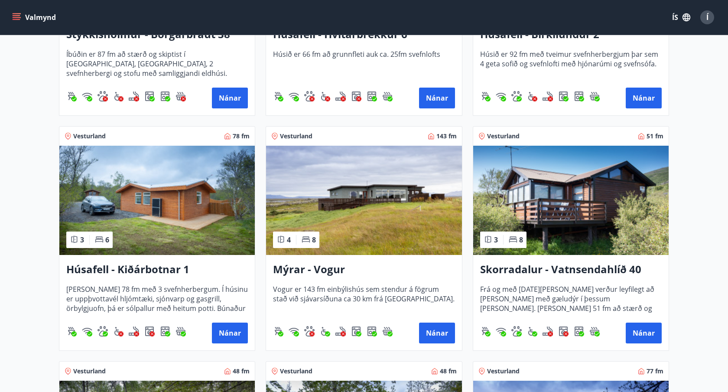
scroll to position [329, 0]
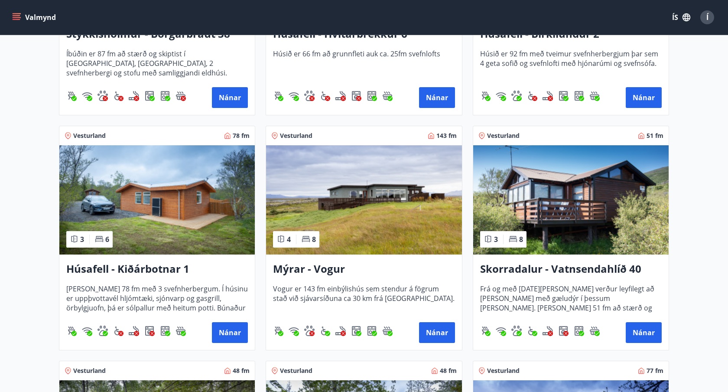
click at [372, 231] on img at bounding box center [364, 199] width 196 height 109
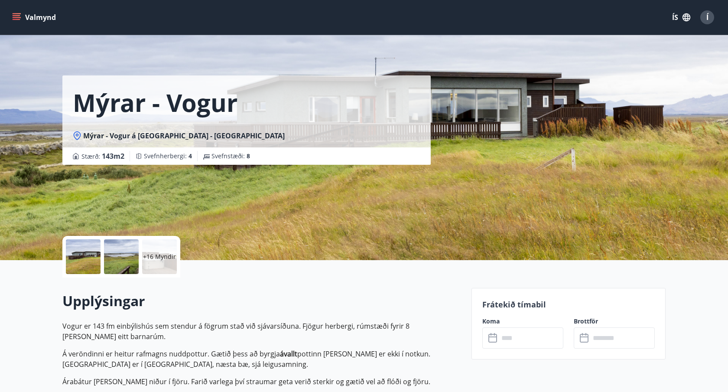
click at [86, 251] on div at bounding box center [83, 256] width 35 height 35
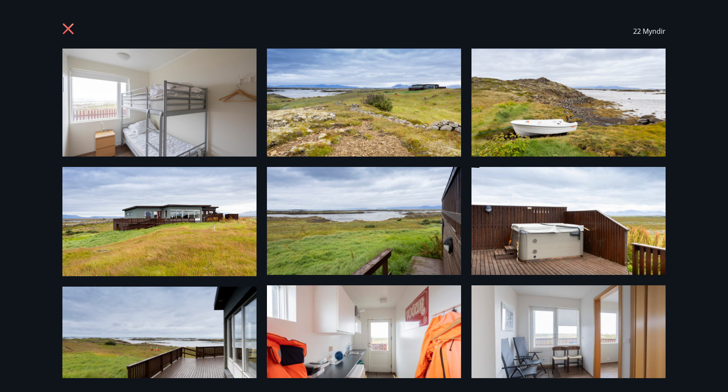
click at [67, 31] on icon at bounding box center [69, 30] width 14 height 14
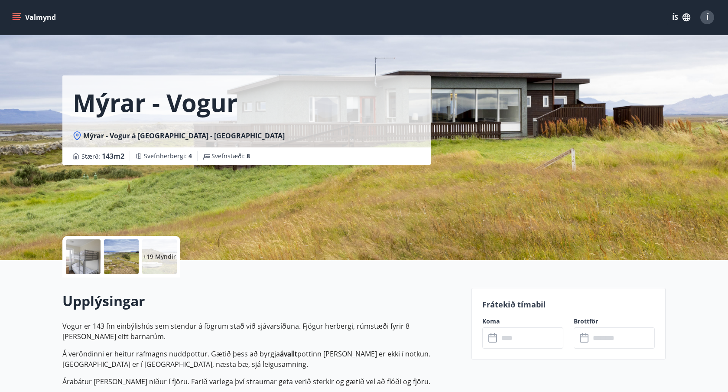
click at [508, 342] on input "text" at bounding box center [531, 337] width 65 height 21
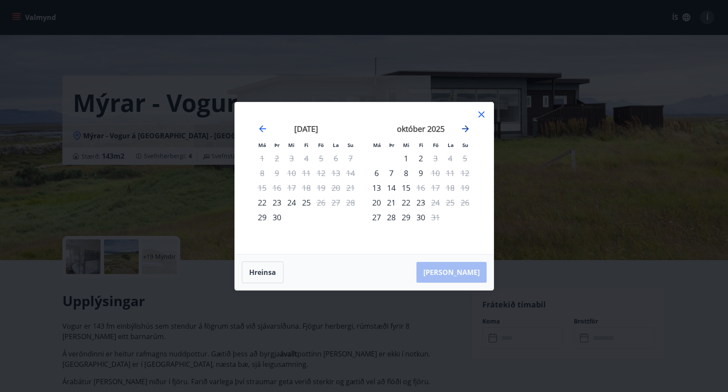
click at [465, 126] on icon "Move forward to switch to the next month." at bounding box center [465, 128] width 7 height 7
click at [481, 121] on div at bounding box center [481, 115] width 10 height 13
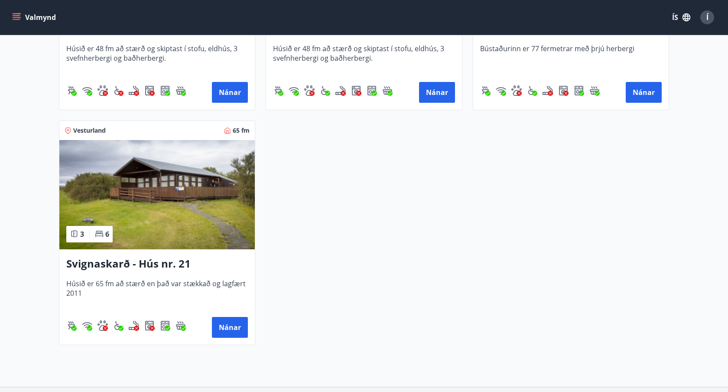
scroll to position [815, 0]
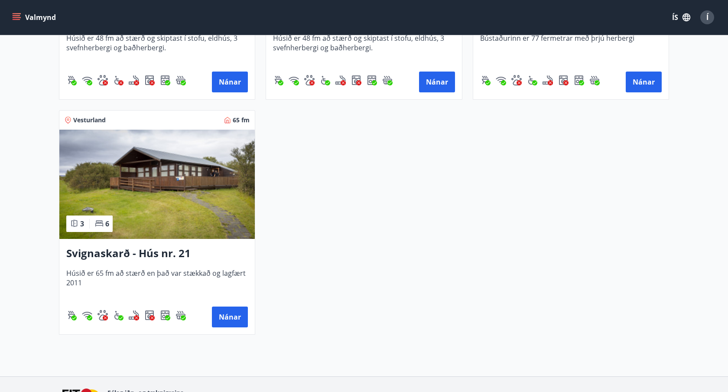
click at [164, 175] on img at bounding box center [157, 184] width 196 height 109
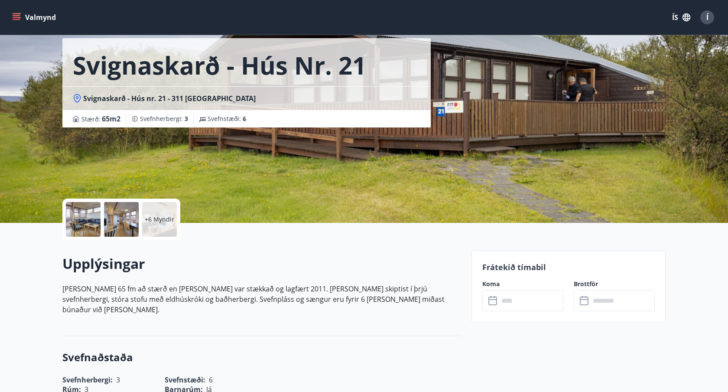
scroll to position [54, 0]
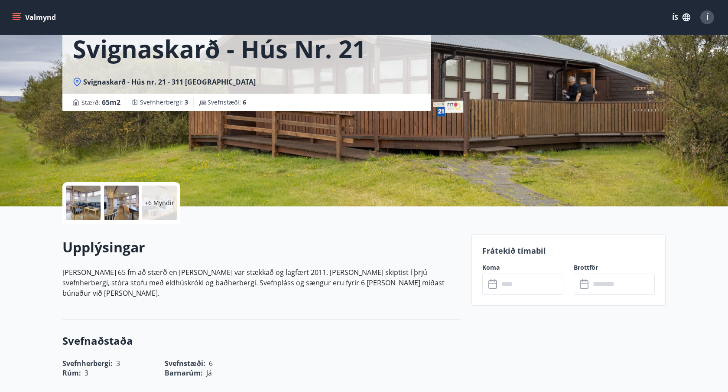
click at [516, 279] on input "text" at bounding box center [531, 284] width 65 height 21
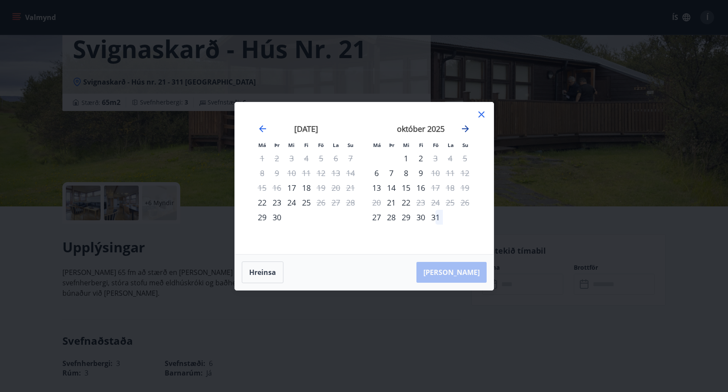
click at [467, 129] on icon "Move forward to switch to the next month." at bounding box center [465, 128] width 7 height 7
click at [480, 116] on icon at bounding box center [481, 114] width 10 height 10
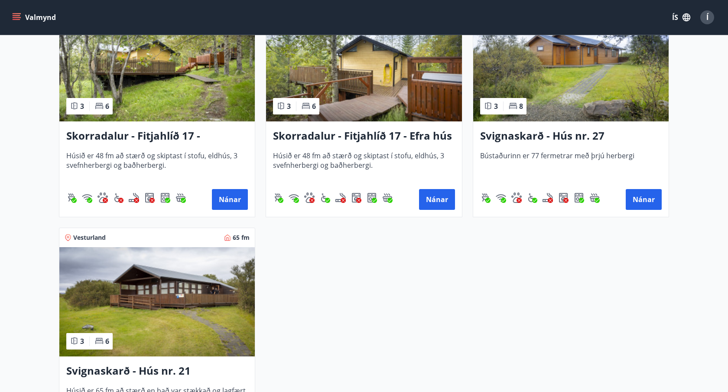
click at [533, 95] on img at bounding box center [571, 66] width 196 height 109
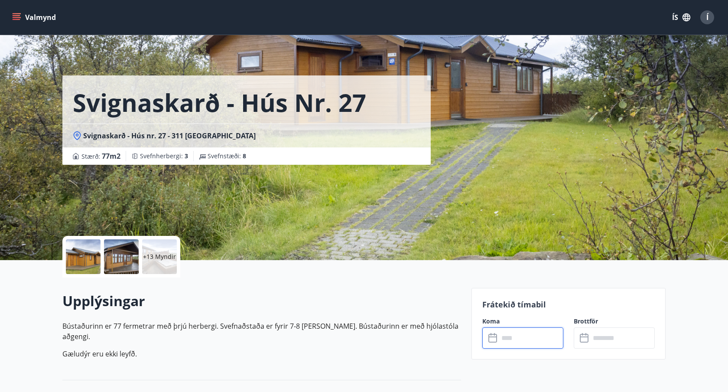
click at [520, 335] on input "text" at bounding box center [531, 337] width 65 height 21
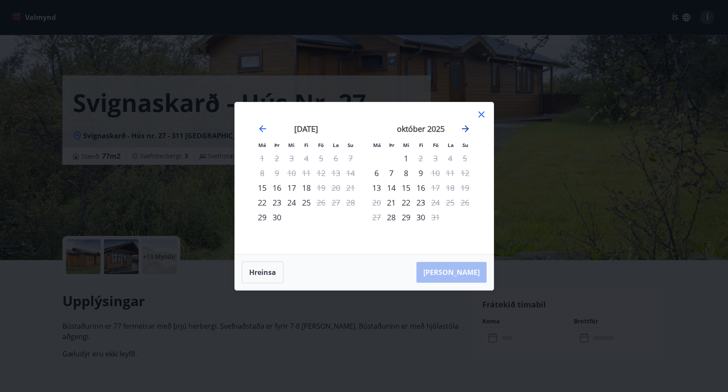
click at [466, 128] on icon "Move forward to switch to the next month." at bounding box center [465, 129] width 10 height 10
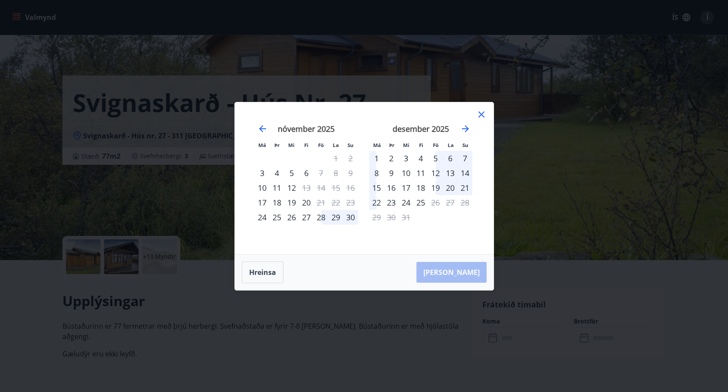
click at [480, 110] on icon at bounding box center [481, 114] width 10 height 10
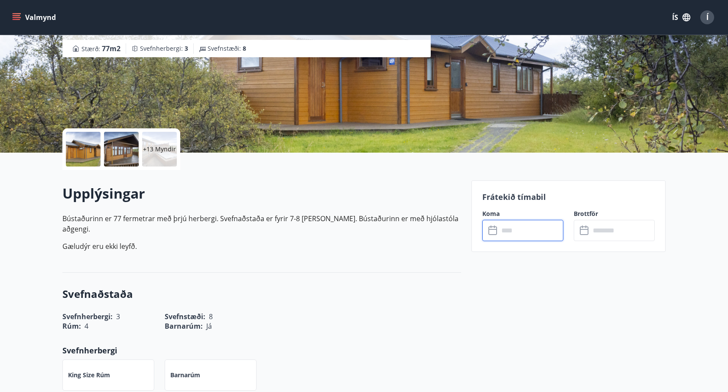
scroll to position [173, 0]
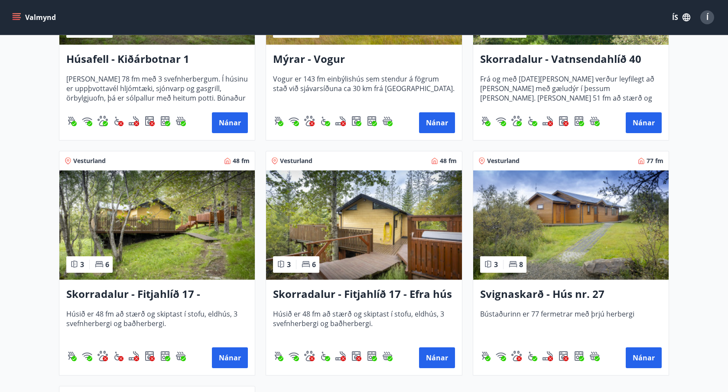
scroll to position [547, 0]
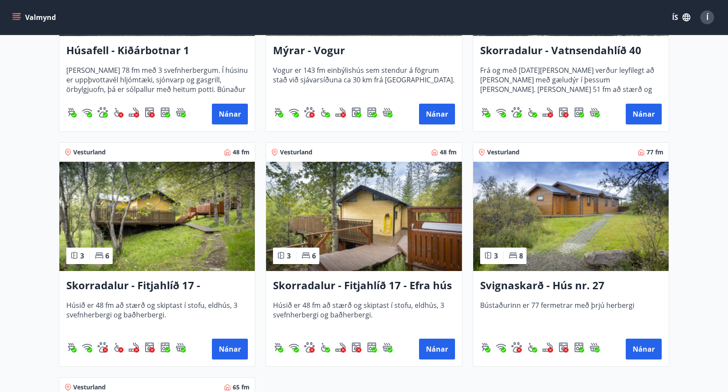
click at [383, 283] on h3 "Skorradalur - Fitjahlíð 17 - Efra hús" at bounding box center [364, 286] width 182 height 16
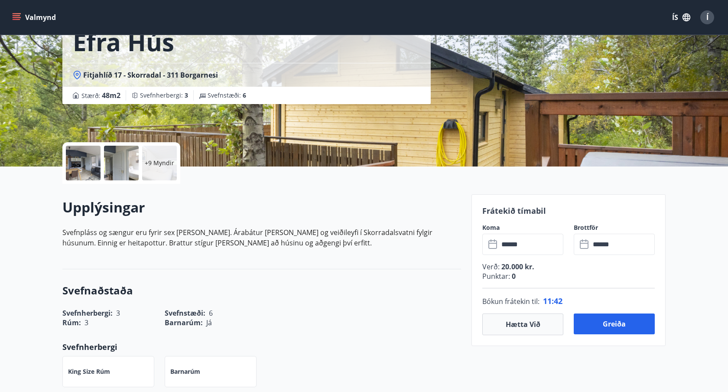
scroll to position [95, 0]
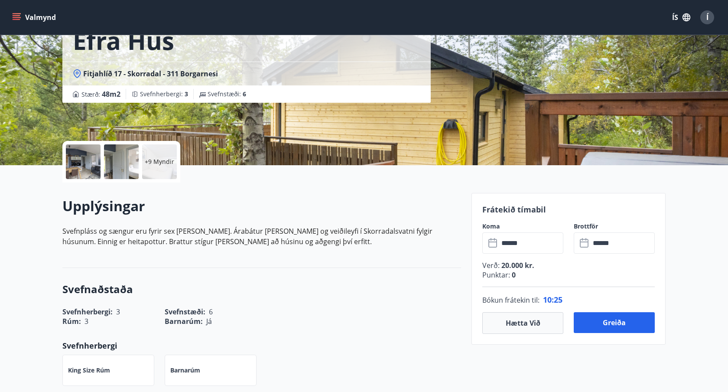
click at [522, 237] on input "******" at bounding box center [531, 242] width 65 height 21
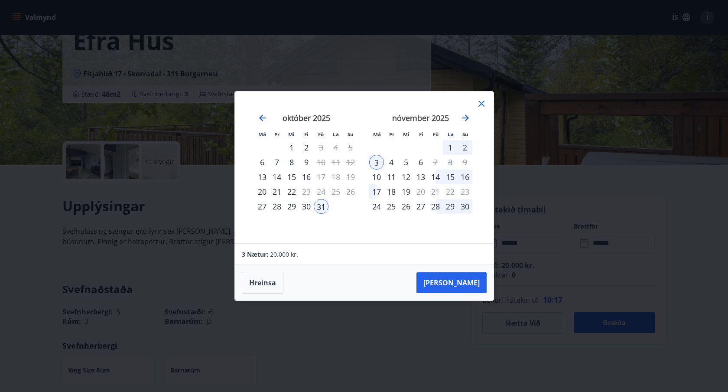
click at [439, 177] on div "14" at bounding box center [435, 176] width 15 height 15
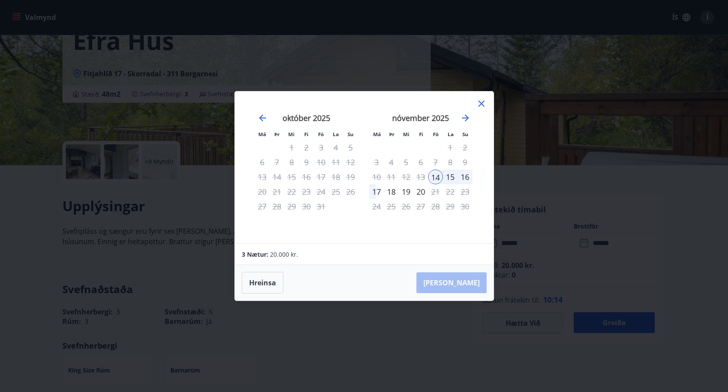
click at [463, 179] on div "16" at bounding box center [465, 176] width 15 height 15
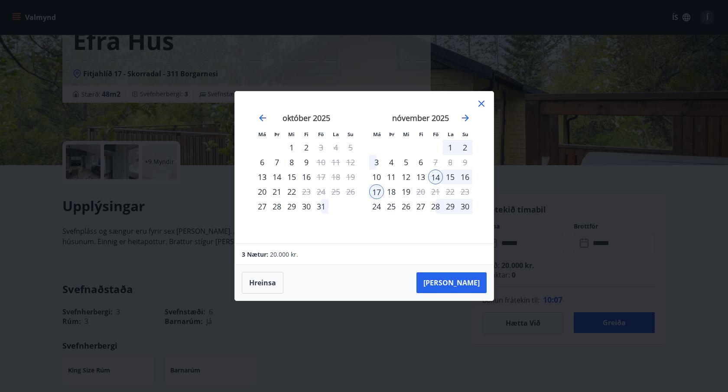
click at [421, 179] on div "13" at bounding box center [421, 176] width 15 height 15
click at [384, 189] on div "18" at bounding box center [391, 191] width 15 height 15
click at [401, 192] on div "19" at bounding box center [406, 191] width 15 height 15
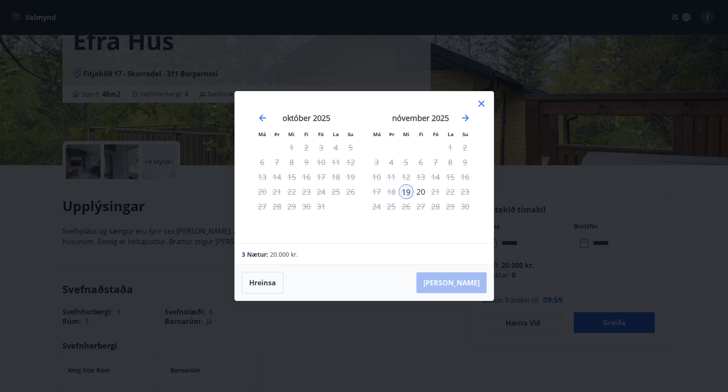
click at [438, 178] on div "14" at bounding box center [435, 176] width 15 height 15
click at [481, 108] on icon at bounding box center [481, 103] width 10 height 10
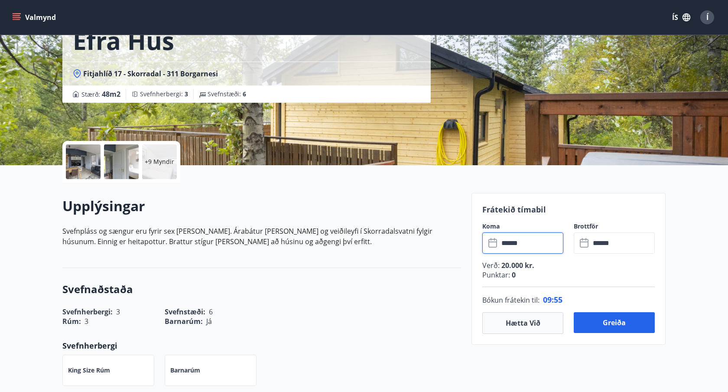
click at [522, 248] on input "******" at bounding box center [531, 242] width 65 height 21
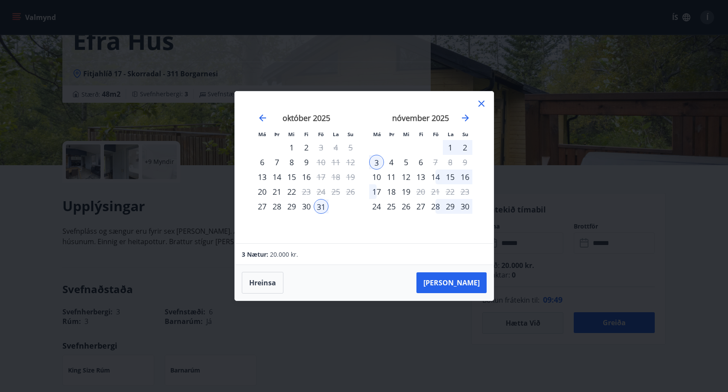
click at [437, 176] on div "14" at bounding box center [435, 176] width 15 height 15
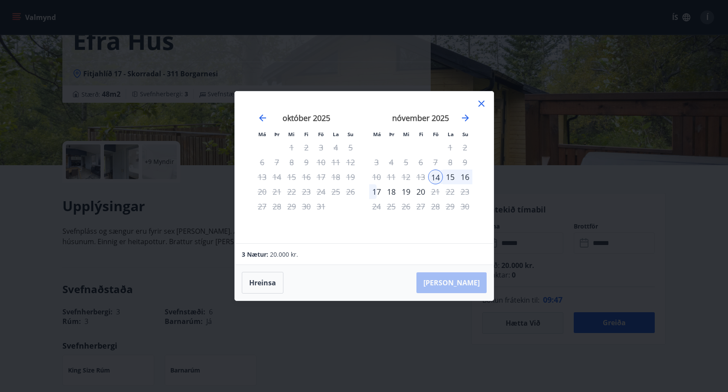
click at [468, 177] on div "16" at bounding box center [465, 176] width 15 height 15
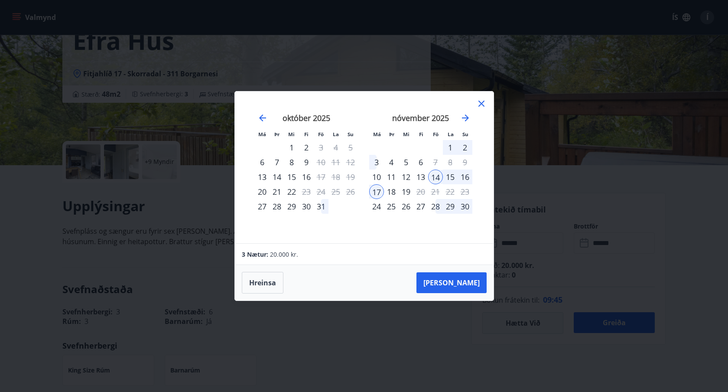
click at [468, 177] on div "16" at bounding box center [465, 176] width 15 height 15
click at [422, 179] on div "13" at bounding box center [421, 176] width 15 height 15
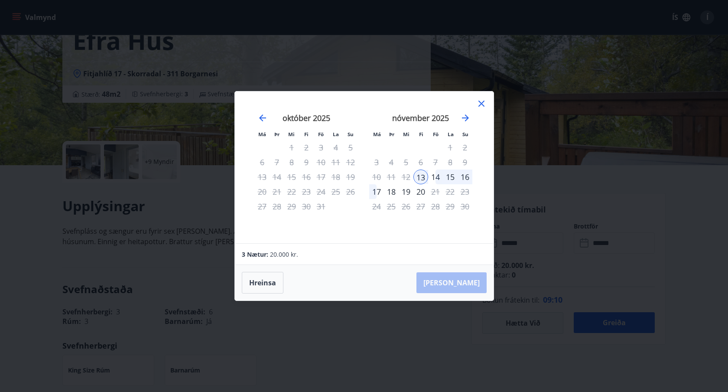
click at [463, 180] on div "16" at bounding box center [465, 176] width 15 height 15
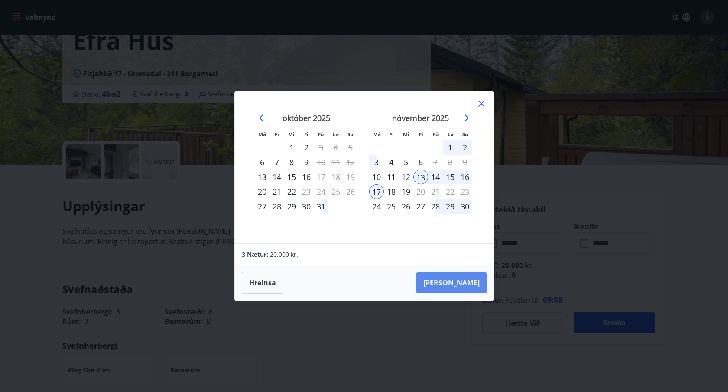
click at [463, 276] on button "[PERSON_NAME]" at bounding box center [452, 282] width 70 height 21
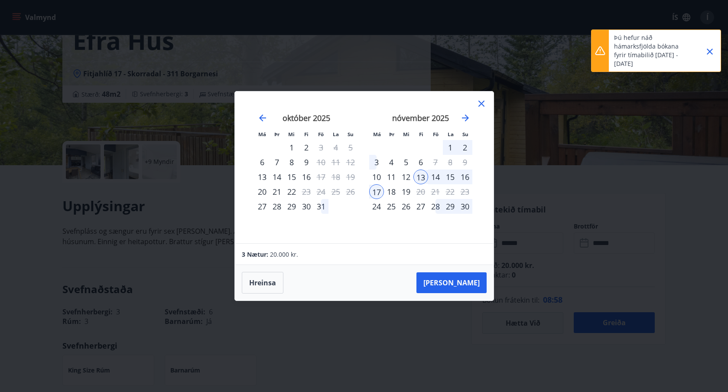
click at [710, 56] on icon "Close" at bounding box center [710, 51] width 10 height 10
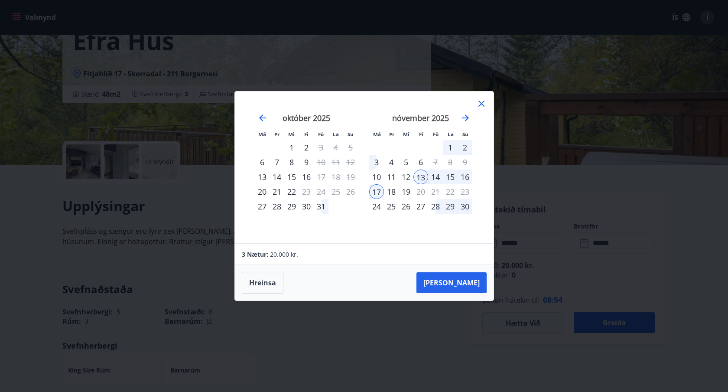
click at [485, 104] on icon at bounding box center [481, 103] width 10 height 10
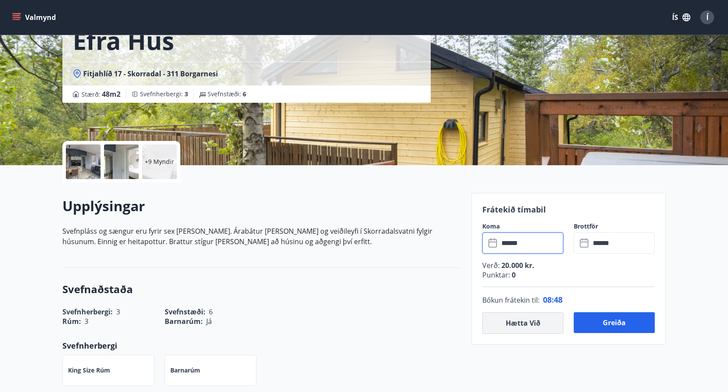
click at [524, 329] on button "Hætta við" at bounding box center [522, 323] width 81 height 22
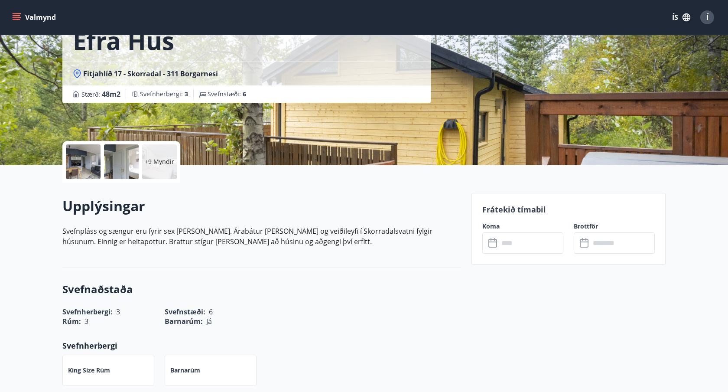
click at [516, 251] on input "text" at bounding box center [531, 242] width 65 height 21
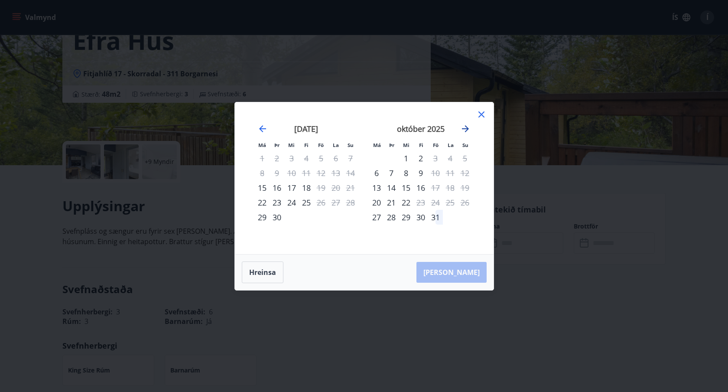
click at [467, 132] on icon "Move forward to switch to the next month." at bounding box center [465, 129] width 10 height 10
click at [427, 187] on div "13" at bounding box center [421, 187] width 15 height 15
click at [464, 189] on div "16" at bounding box center [465, 187] width 15 height 15
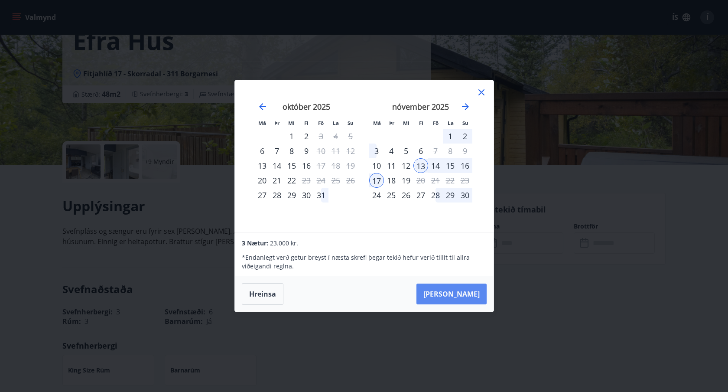
click at [447, 293] on button "[PERSON_NAME]" at bounding box center [452, 293] width 70 height 21
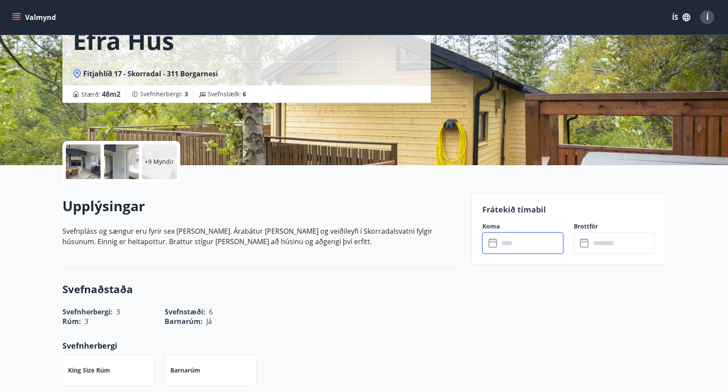
type input "******"
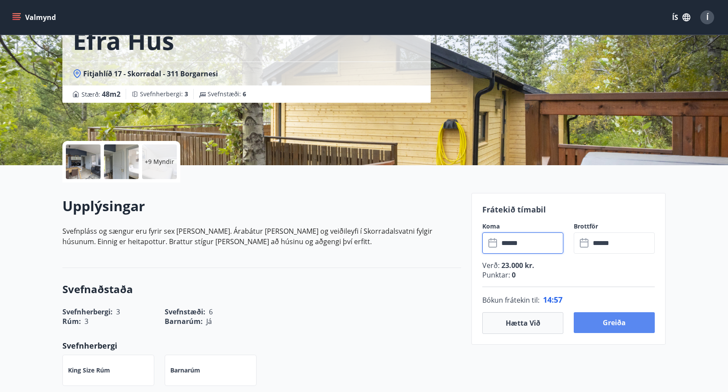
click at [611, 322] on button "Greiða" at bounding box center [614, 322] width 81 height 21
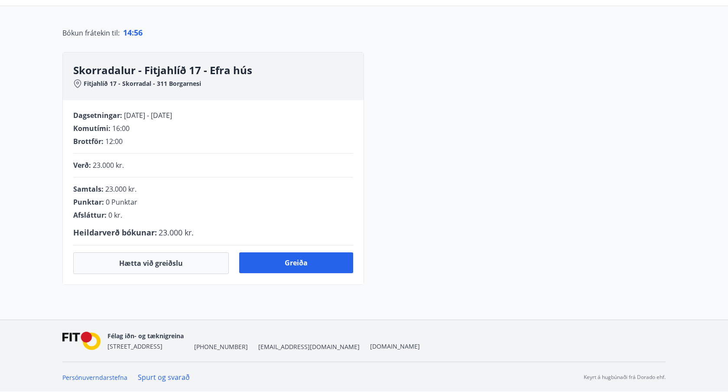
scroll to position [95, 0]
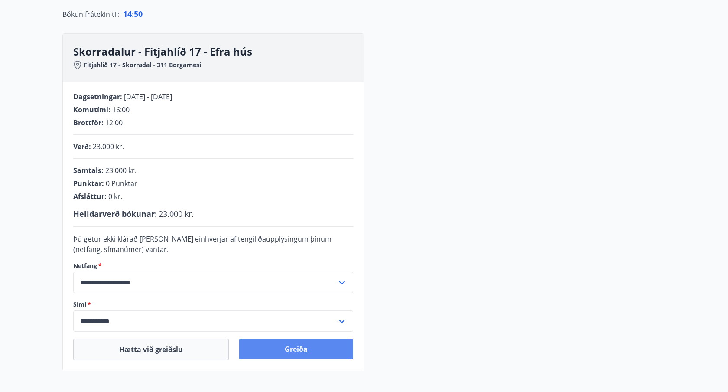
click at [266, 352] on button "Greiða" at bounding box center [296, 349] width 114 height 21
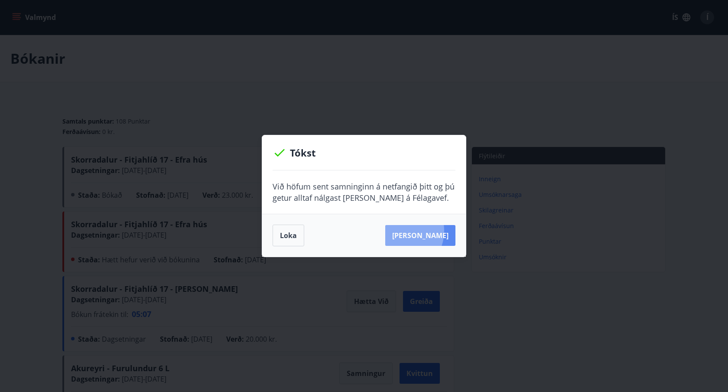
click at [411, 231] on button "[PERSON_NAME]" at bounding box center [420, 235] width 70 height 21
click at [282, 239] on button "Loka" at bounding box center [289, 236] width 32 height 22
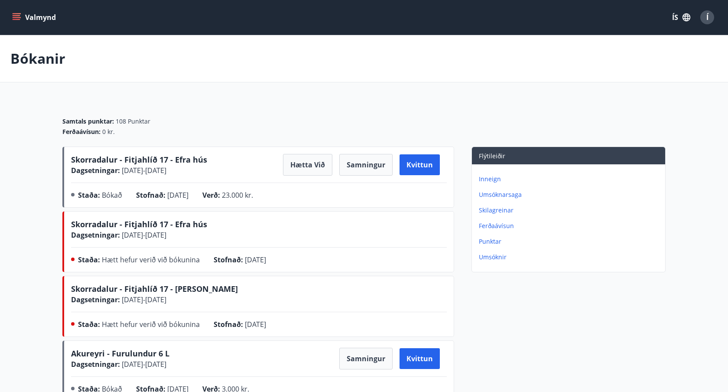
click at [15, 20] on icon "menu" at bounding box center [16, 17] width 9 height 9
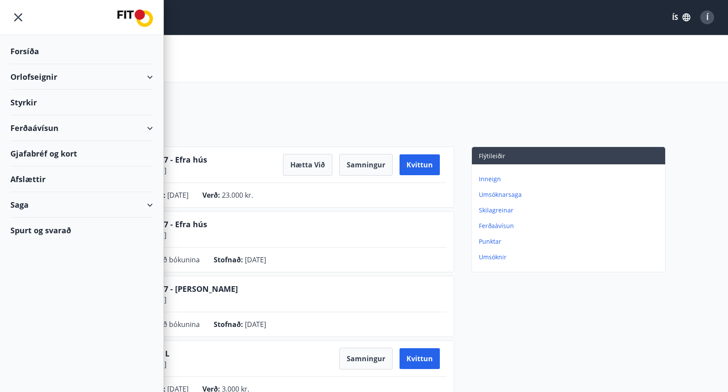
click at [31, 75] on div "Orlofseignir" at bounding box center [81, 77] width 143 height 26
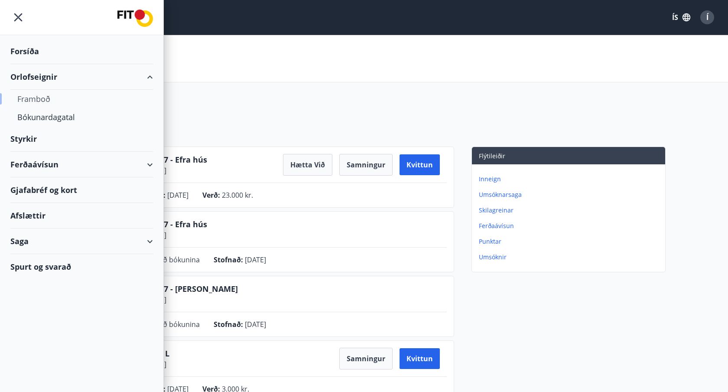
click at [38, 104] on div "Framboð" at bounding box center [81, 99] width 129 height 18
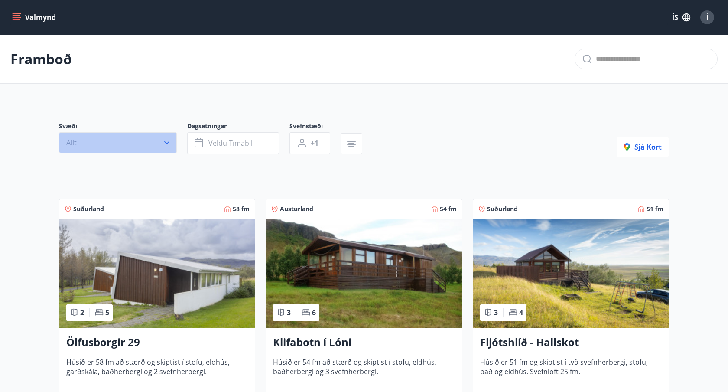
click at [157, 140] on button "Allt" at bounding box center [118, 142] width 118 height 21
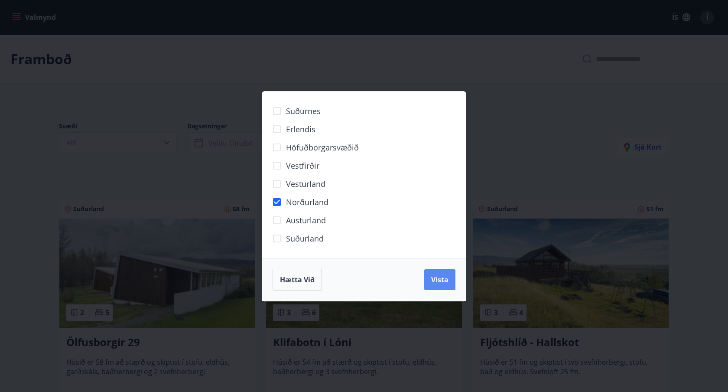
click at [440, 278] on span "Vista" at bounding box center [439, 280] width 17 height 10
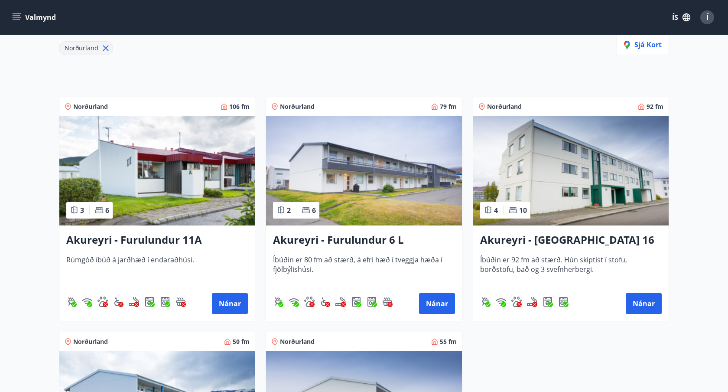
scroll to position [125, 0]
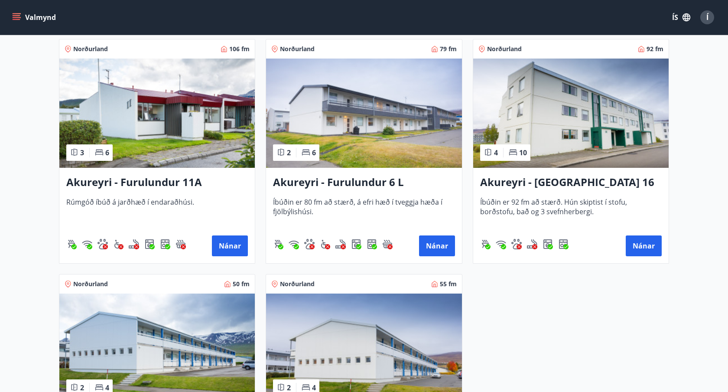
click at [159, 126] on img at bounding box center [157, 113] width 196 height 109
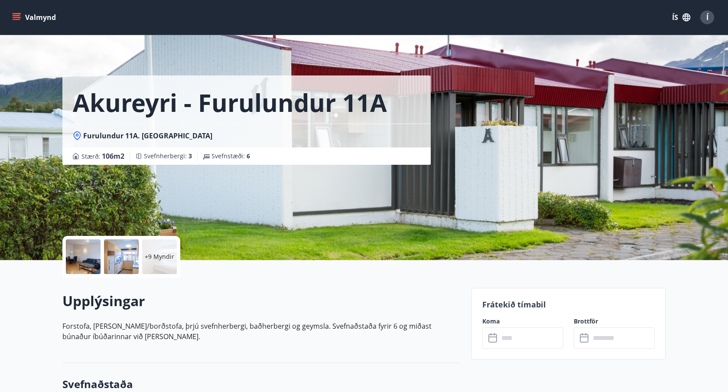
click at [94, 262] on div at bounding box center [83, 256] width 35 height 35
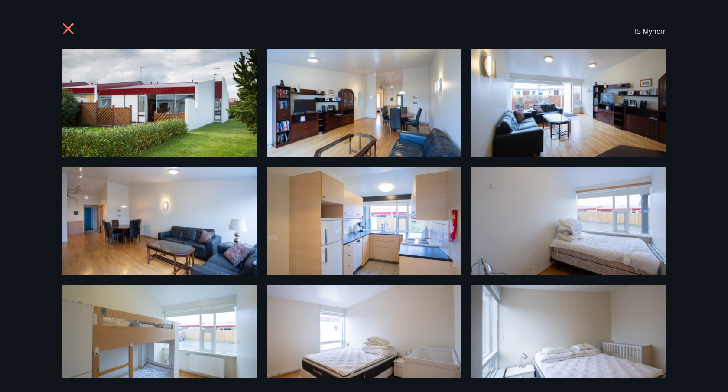
click at [63, 29] on icon at bounding box center [69, 30] width 14 height 14
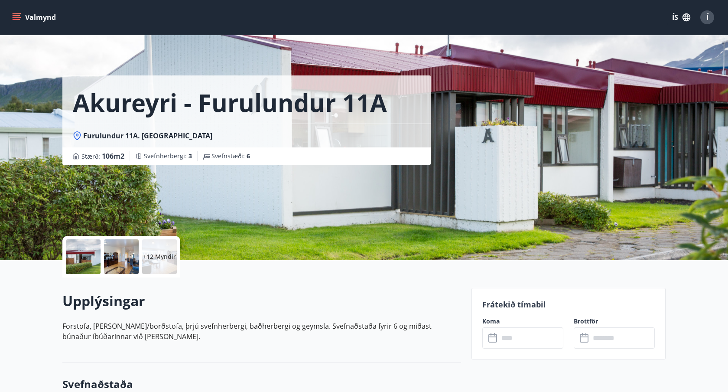
click at [520, 334] on input "text" at bounding box center [531, 337] width 65 height 21
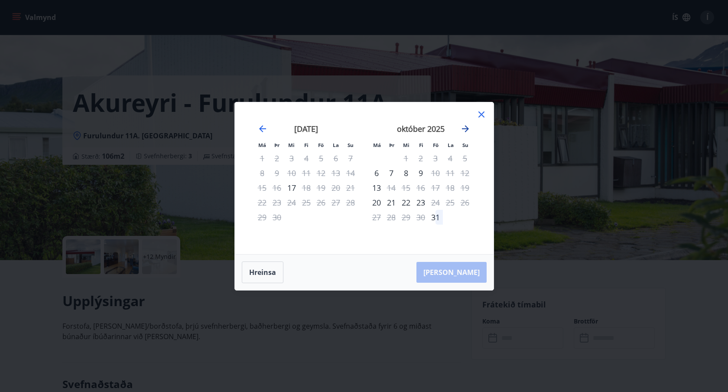
click at [463, 130] on icon "Move forward to switch to the next month." at bounding box center [465, 129] width 10 height 10
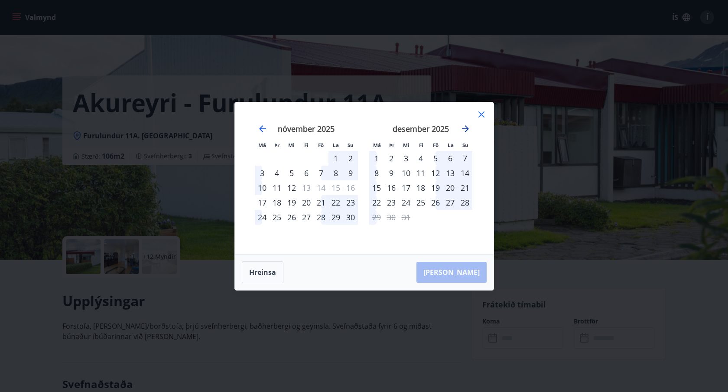
click at [463, 130] on icon "Move forward to switch to the next month." at bounding box center [465, 129] width 10 height 10
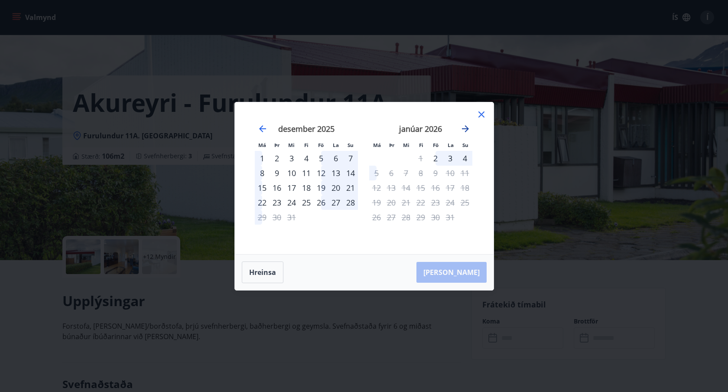
click at [463, 130] on icon "Move forward to switch to the next month." at bounding box center [465, 129] width 10 height 10
click at [476, 119] on icon at bounding box center [481, 114] width 10 height 10
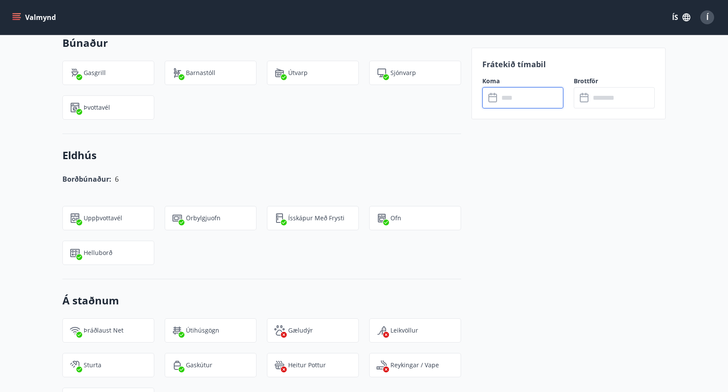
scroll to position [599, 0]
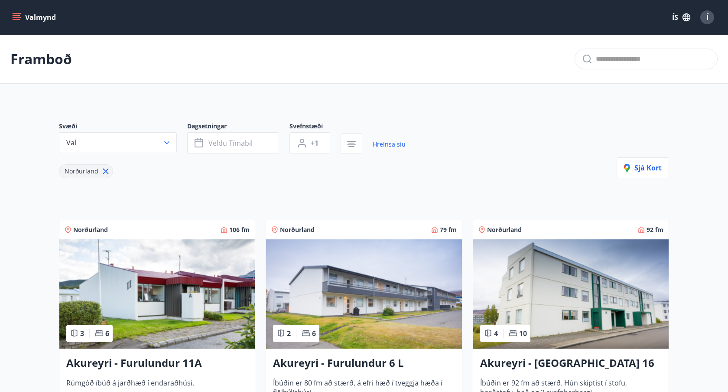
click at [37, 22] on button "Valmynd" at bounding box center [34, 18] width 49 height 16
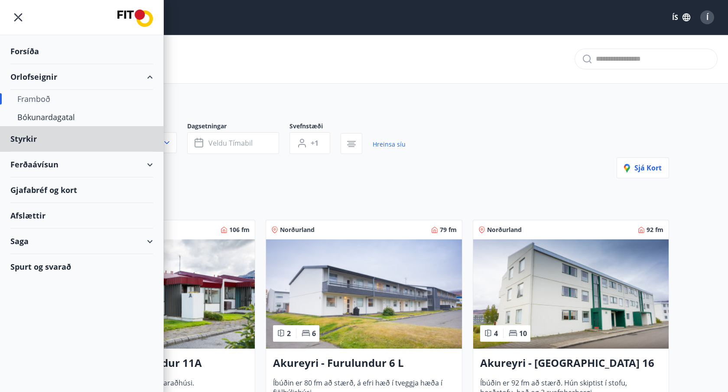
click at [29, 51] on div "Forsíða" at bounding box center [81, 52] width 143 height 26
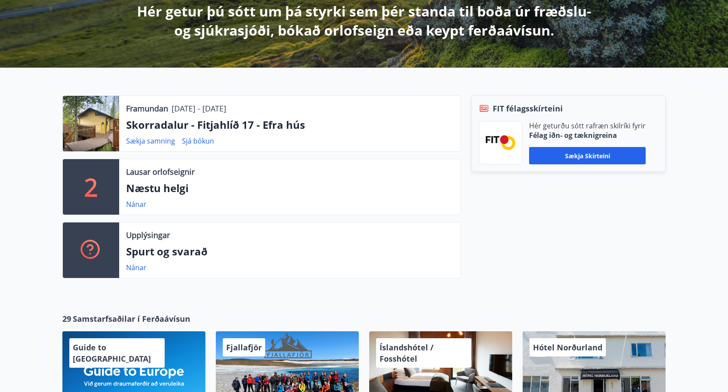
scroll to position [168, 0]
click at [128, 202] on link "Nánar" at bounding box center [136, 204] width 20 height 10
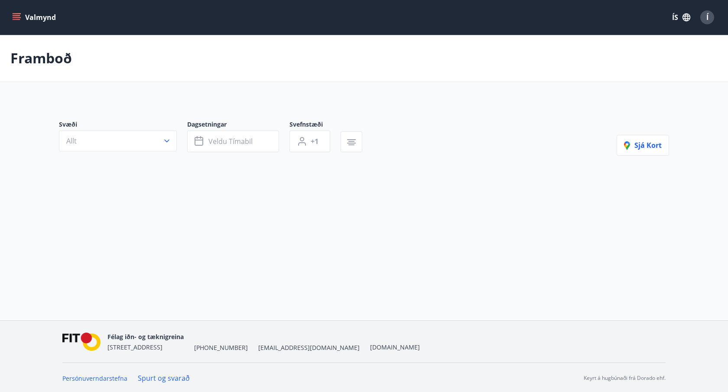
type input "*"
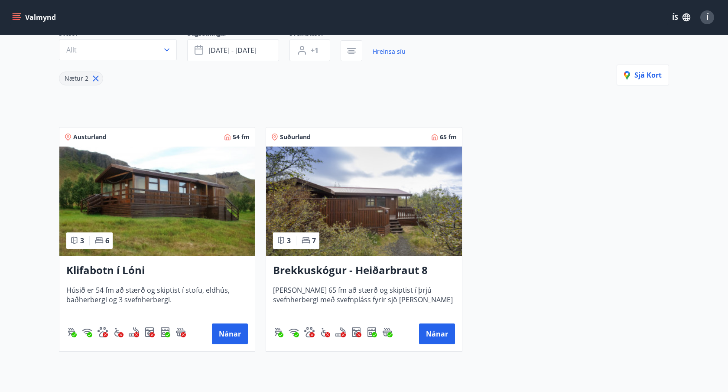
scroll to position [94, 0]
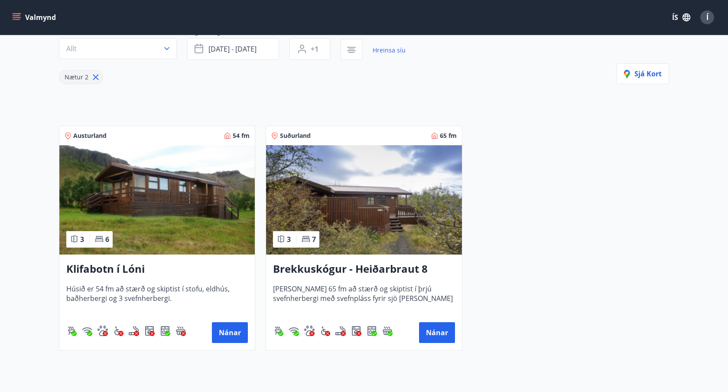
click at [391, 207] on img at bounding box center [364, 199] width 196 height 109
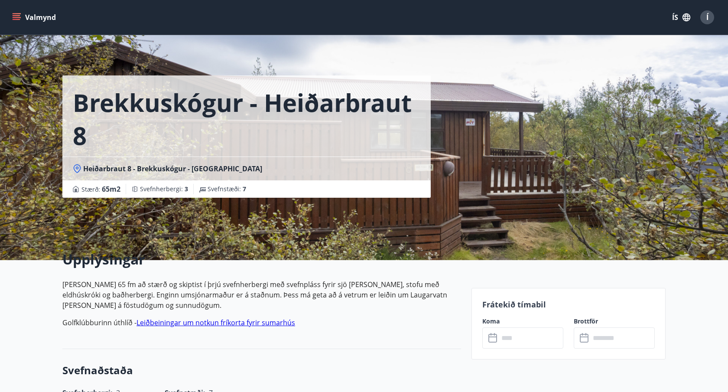
click at [396, 230] on div "Brekkuskógur - Heiðarbraut 8 Heiðarbraut 8 - Brekkuskógur - Bláskógabyggð - Árn…" at bounding box center [263, 130] width 402 height 260
click at [209, 145] on h1 "Brekkuskógur - Heiðarbraut 8" at bounding box center [247, 119] width 348 height 66
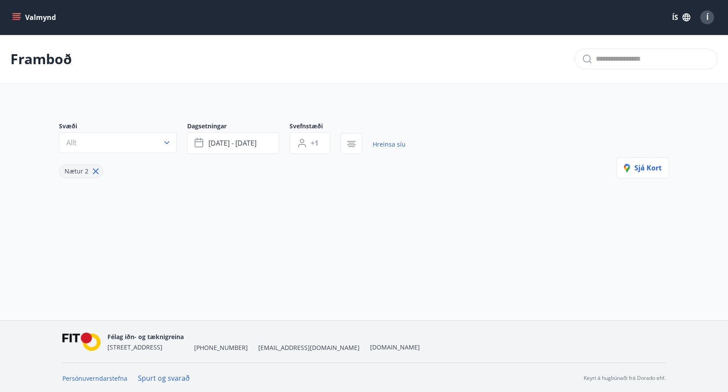
type input "*"
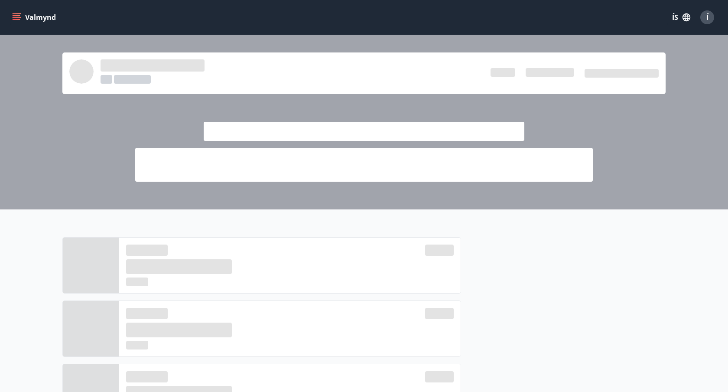
scroll to position [168, 0]
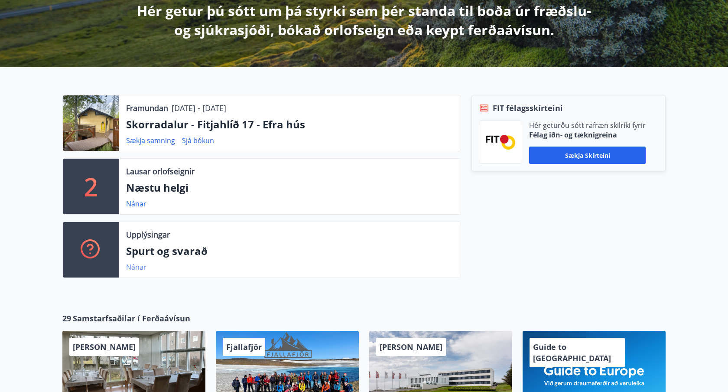
click at [132, 268] on link "Nánar" at bounding box center [136, 267] width 20 height 10
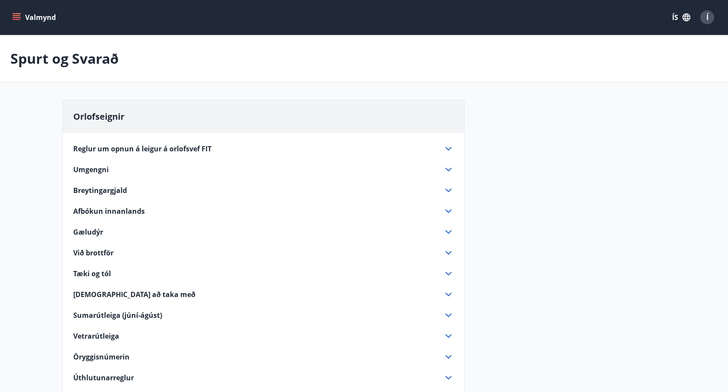
click at [452, 147] on icon at bounding box center [448, 148] width 10 height 10
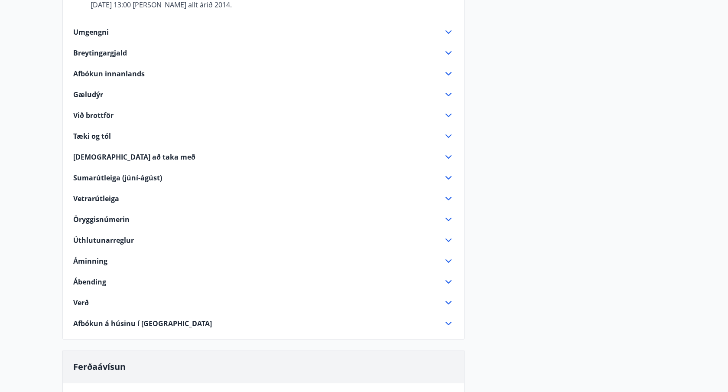
scroll to position [231, 0]
click at [123, 235] on span "Úthlutunarreglur" at bounding box center [103, 240] width 61 height 10
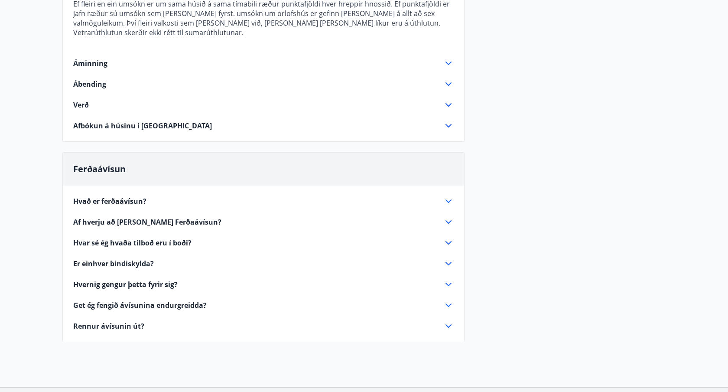
scroll to position [533, 0]
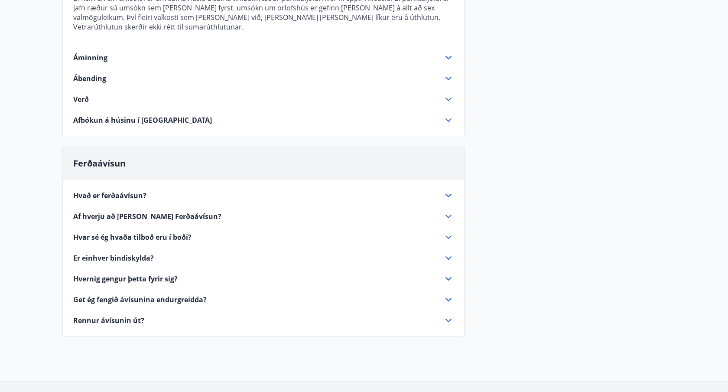
click at [264, 115] on div "Afbókun á húsinu í Orlando" at bounding box center [258, 120] width 370 height 10
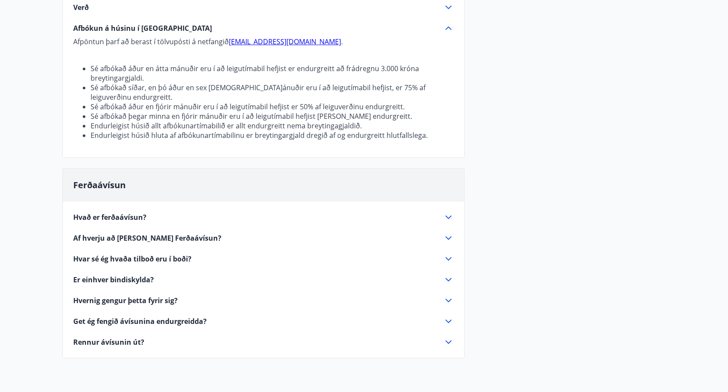
scroll to position [425, 0]
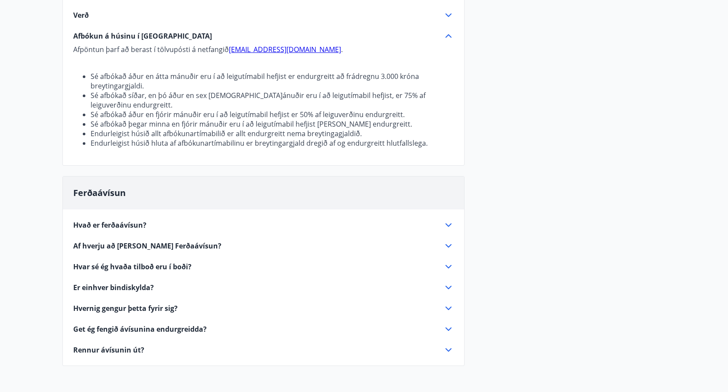
click at [448, 241] on icon at bounding box center [448, 246] width 10 height 10
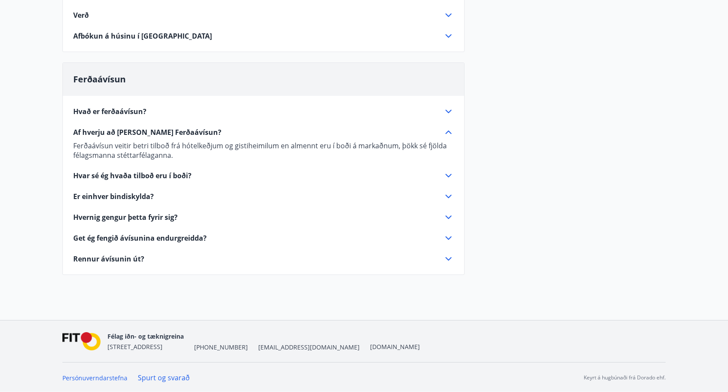
click at [446, 242] on icon at bounding box center [448, 238] width 10 height 10
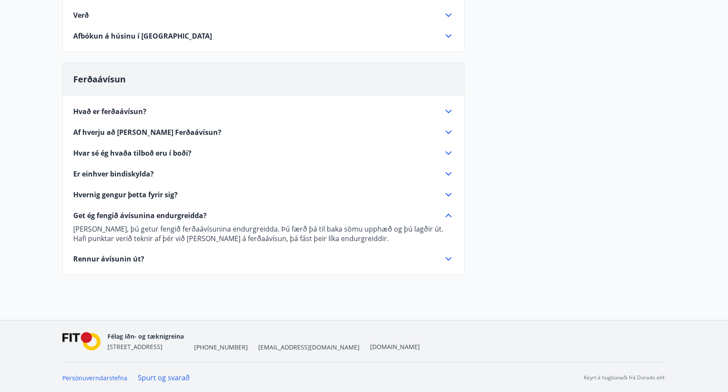
click at [451, 259] on icon at bounding box center [448, 259] width 10 height 10
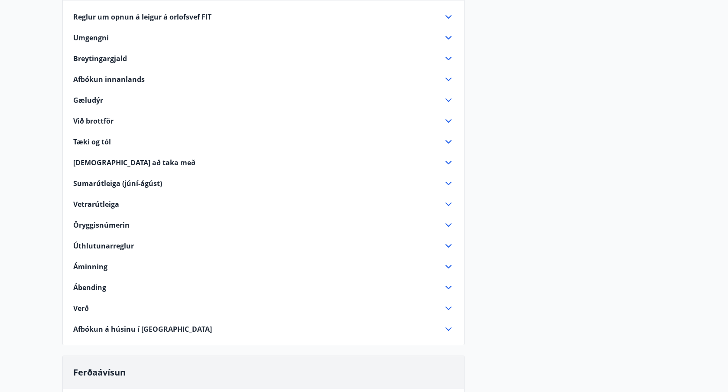
scroll to position [0, 0]
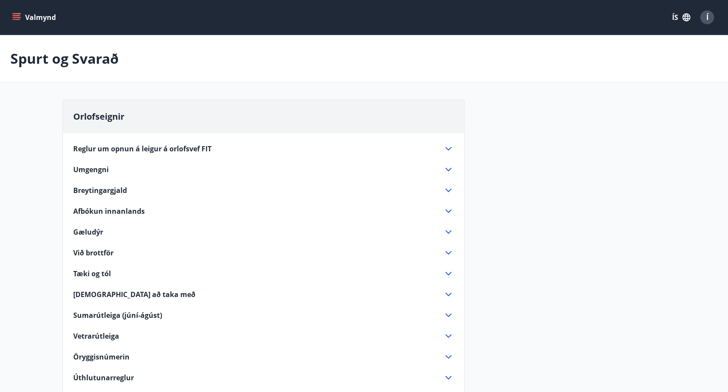
click at [16, 15] on icon "menu" at bounding box center [17, 15] width 8 height 1
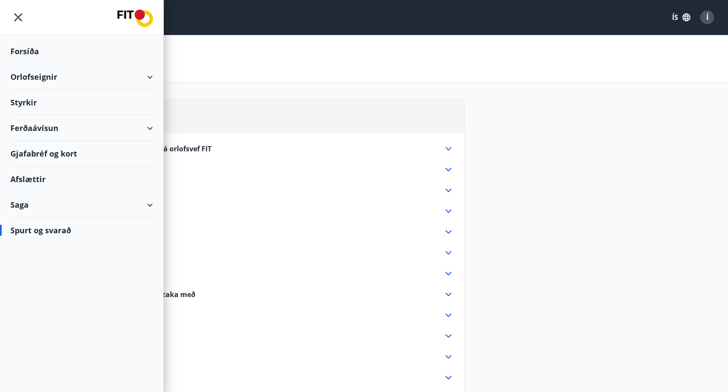
click at [129, 127] on div "Ferðaávísun" at bounding box center [81, 128] width 143 height 26
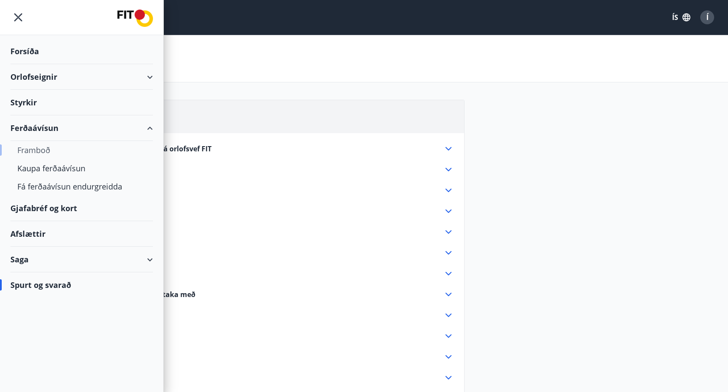
click at [47, 155] on div "Framboð" at bounding box center [81, 150] width 129 height 18
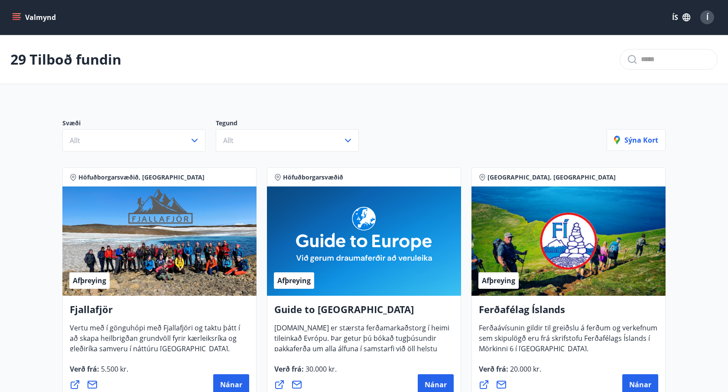
click at [19, 18] on icon "menu" at bounding box center [16, 17] width 9 height 9
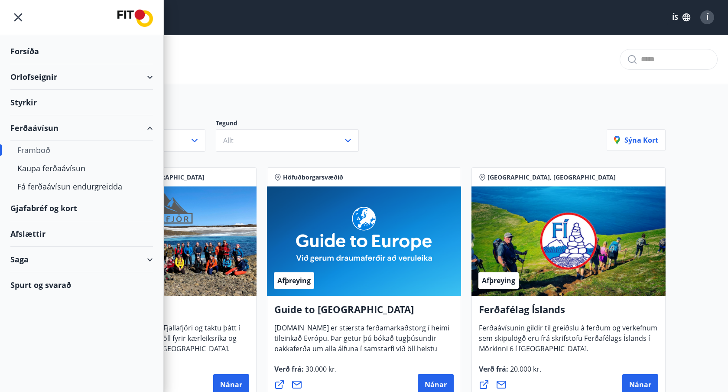
click at [36, 235] on div "Afslættir" at bounding box center [81, 234] width 143 height 26
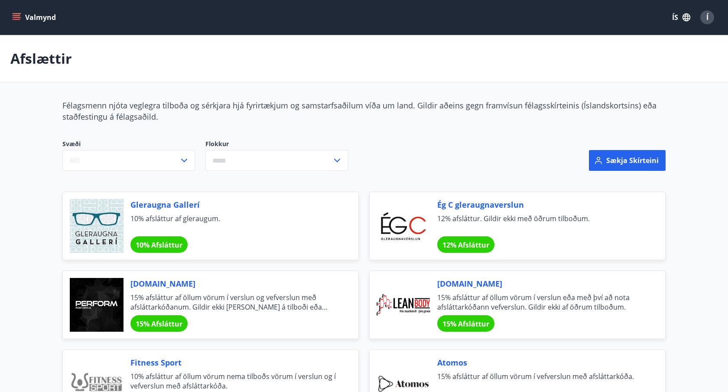
click at [16, 16] on icon "menu" at bounding box center [17, 15] width 8 height 1
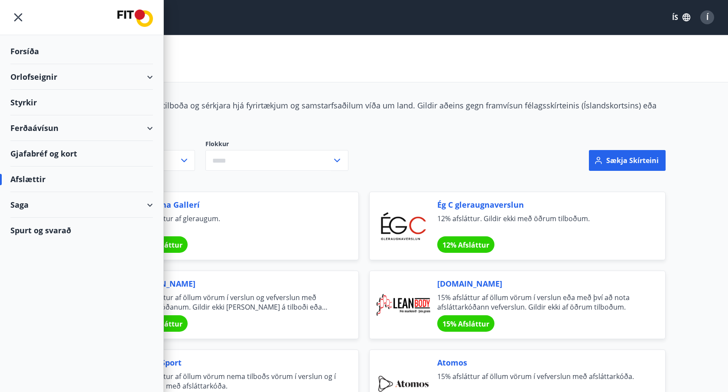
click at [65, 159] on div "Gjafabréf og kort" at bounding box center [81, 154] width 143 height 26
